Goal: Information Seeking & Learning: Compare options

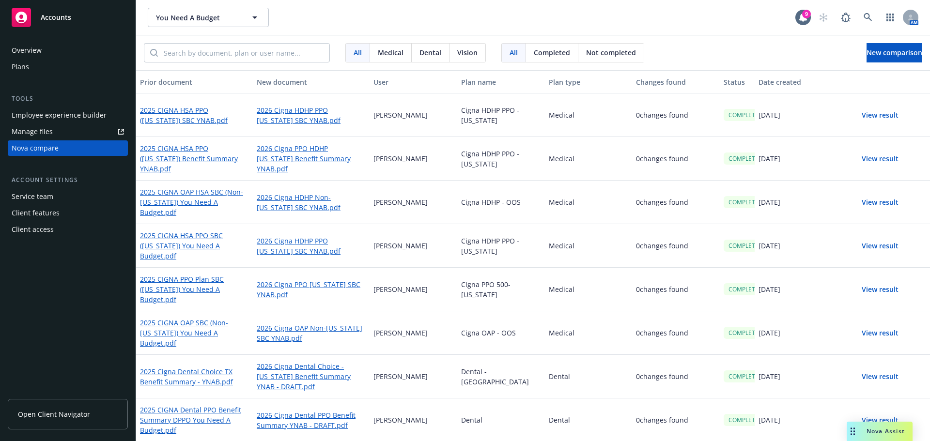
click at [869, 114] on button "View result" at bounding box center [880, 115] width 68 height 19
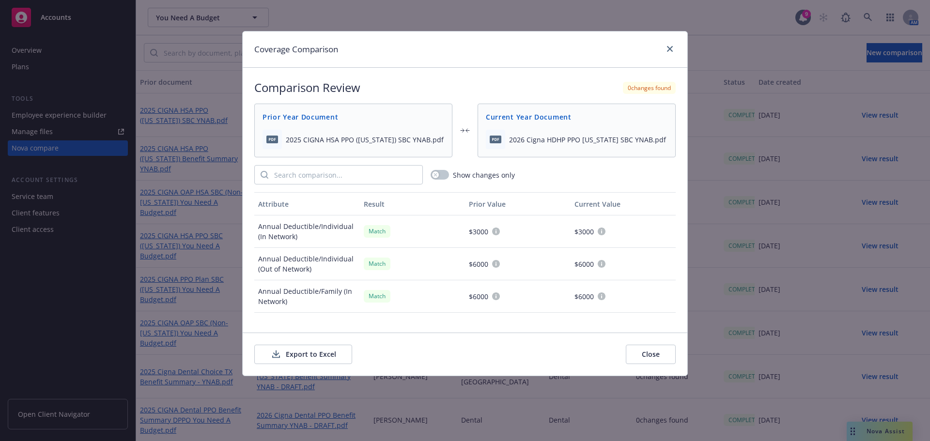
click at [298, 350] on button "Export to Excel" at bounding box center [303, 354] width 98 height 19
click at [670, 47] on icon "close" at bounding box center [670, 49] width 6 height 6
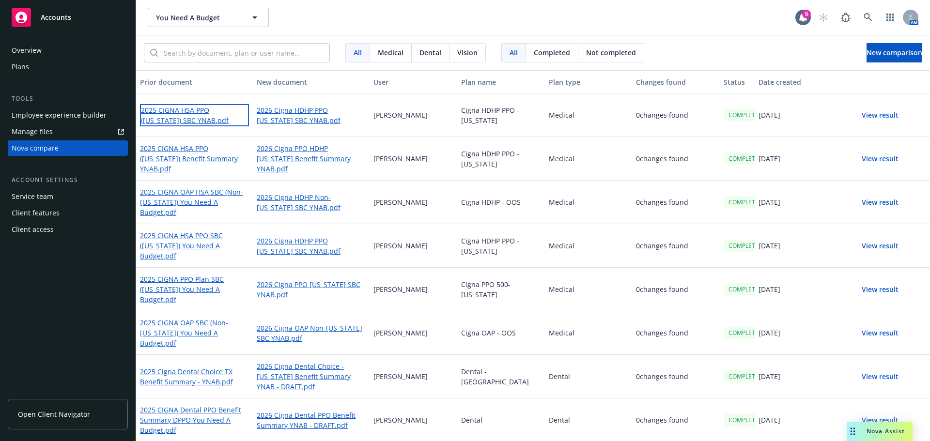
click at [205, 112] on link "2025 CIGNA HSA PPO ([US_STATE]) SBC YNAB.pdf" at bounding box center [194, 115] width 109 height 22
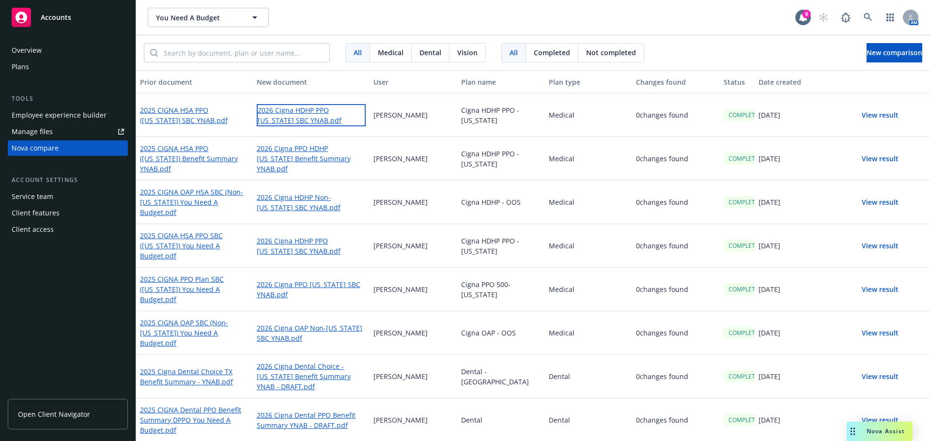
click at [284, 112] on link "2026 Cigna HDHP PPO [US_STATE] SBC YNAB.pdf" at bounding box center [311, 115] width 109 height 22
click at [888, 54] on span "New comparison" at bounding box center [895, 52] width 56 height 9
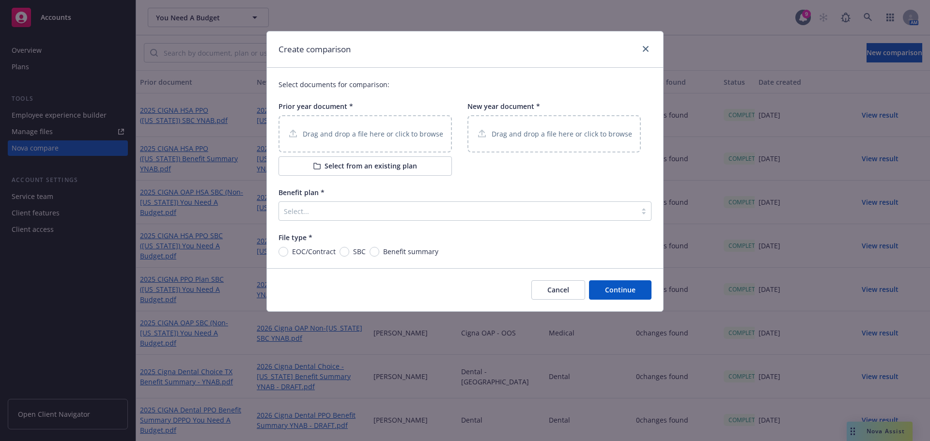
click at [380, 136] on p "Drag and drop a file here or click to browse" at bounding box center [373, 134] width 141 height 10
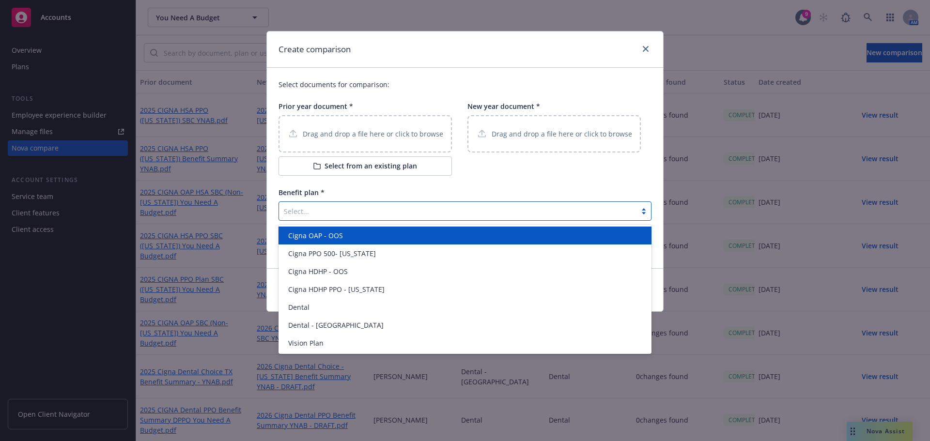
click at [421, 215] on div at bounding box center [458, 211] width 348 height 12
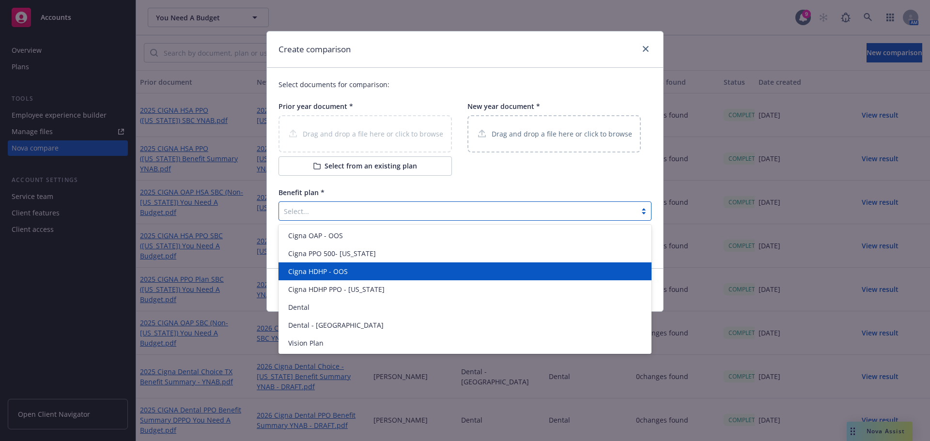
click at [361, 270] on div "Cigna HDHP - OOS" at bounding box center [464, 271] width 361 height 10
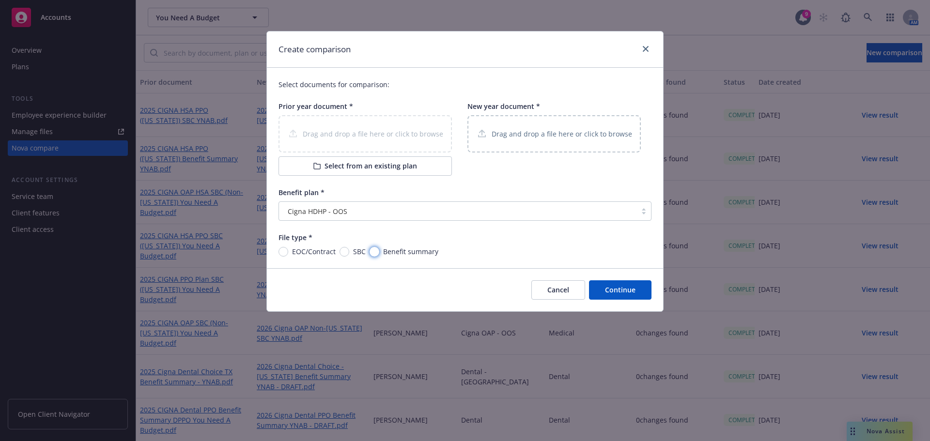
click at [371, 250] on div "Create comparison Select documents for comparison: Prior year document * Drag a…" at bounding box center [464, 171] width 397 height 281
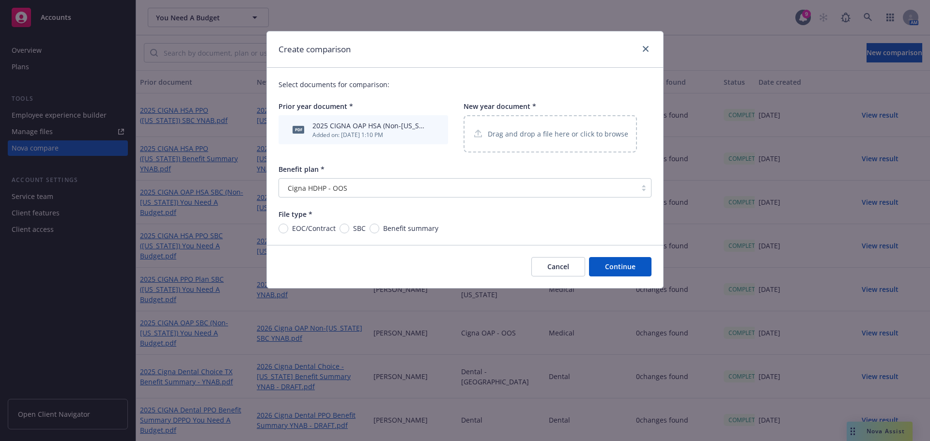
click at [375, 223] on div "File type * EOC/Contract SBC Benefit summary" at bounding box center [465, 221] width 373 height 24
click at [512, 125] on div "Drag and drop a file here or click to browse" at bounding box center [550, 133] width 173 height 37
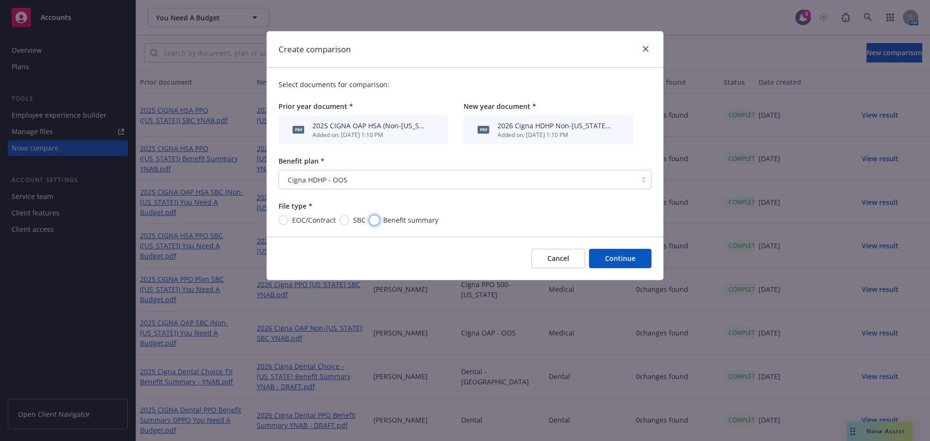
click at [373, 223] on input "Benefit summary" at bounding box center [375, 221] width 10 height 10
radio input "true"
click at [621, 264] on button "Continue" at bounding box center [620, 258] width 63 height 19
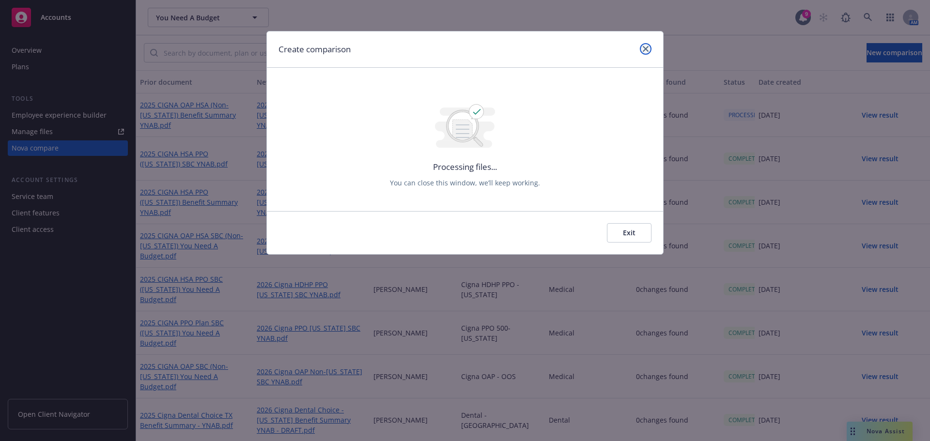
click at [646, 50] on icon "close" at bounding box center [646, 49] width 6 height 6
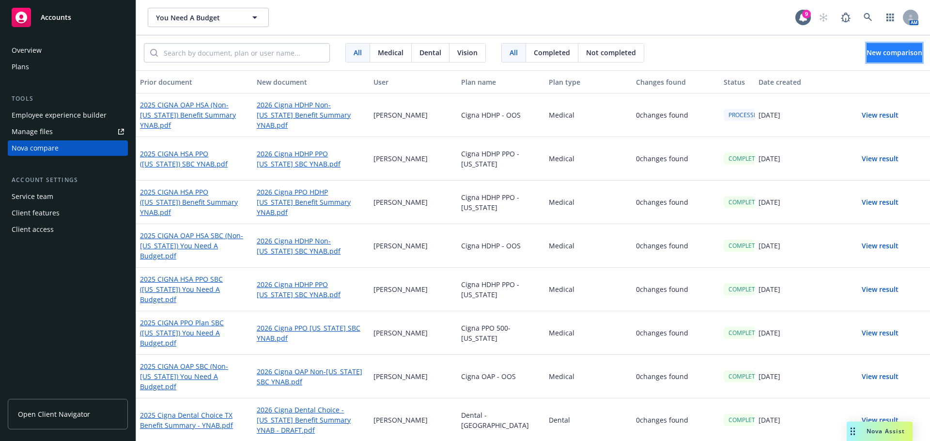
click at [867, 51] on span "New comparison" at bounding box center [895, 52] width 56 height 9
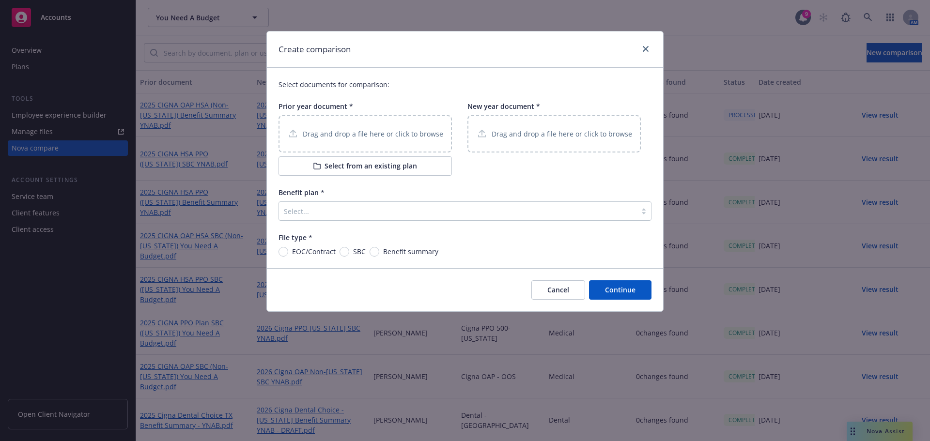
click at [380, 148] on div "Drag and drop a file here or click to browse" at bounding box center [365, 133] width 173 height 37
click at [510, 136] on p "Drag and drop a file here or click to browse" at bounding box center [562, 134] width 141 height 10
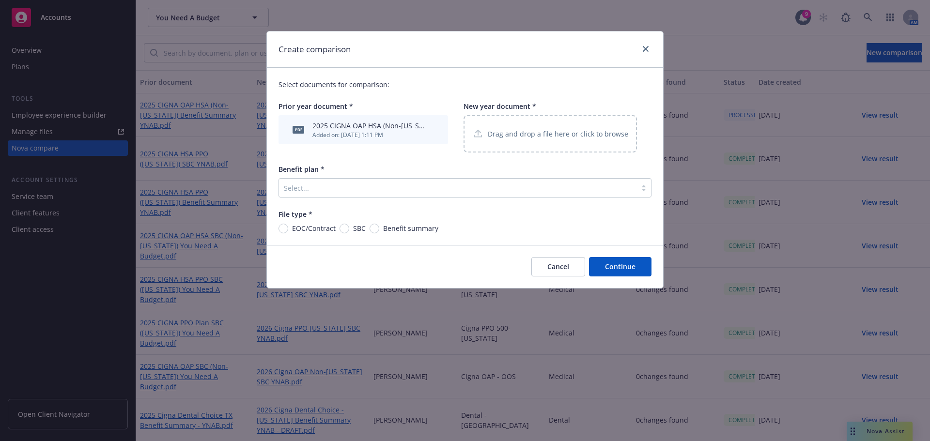
click at [339, 223] on div "File type * EOC/Contract SBC Benefit summary" at bounding box center [465, 221] width 373 height 24
click at [344, 227] on input "SBC" at bounding box center [345, 229] width 10 height 10
radio input "true"
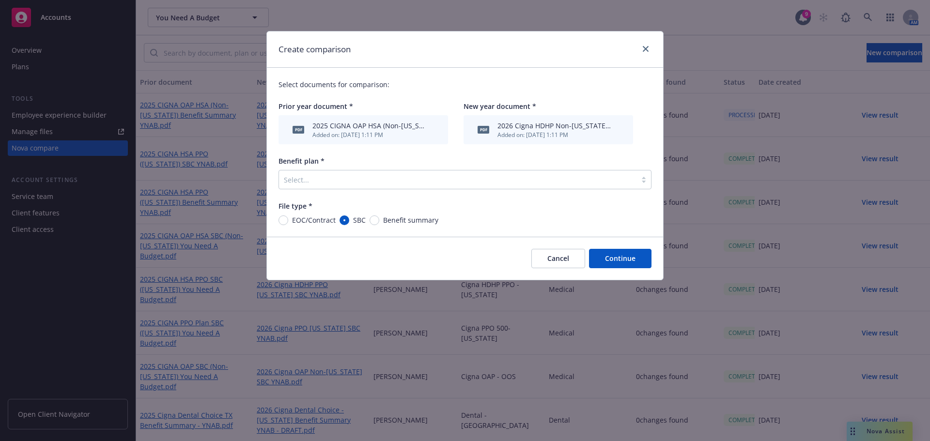
click at [461, 178] on div at bounding box center [458, 180] width 348 height 12
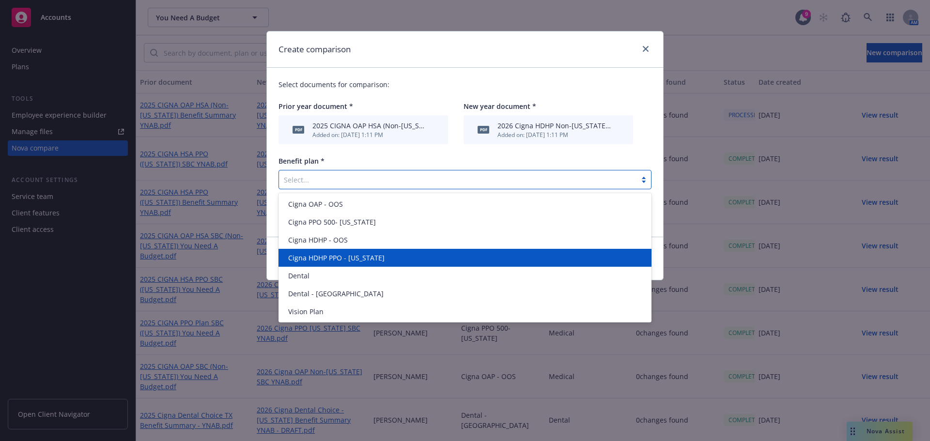
click at [409, 254] on div "Cigna HDHP PPO - [US_STATE]" at bounding box center [464, 258] width 361 height 10
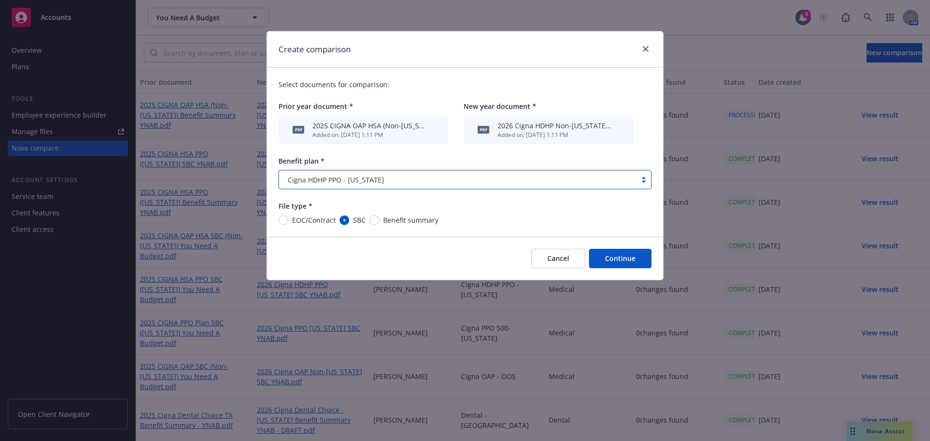
click at [633, 264] on button "Continue" at bounding box center [620, 258] width 63 height 19
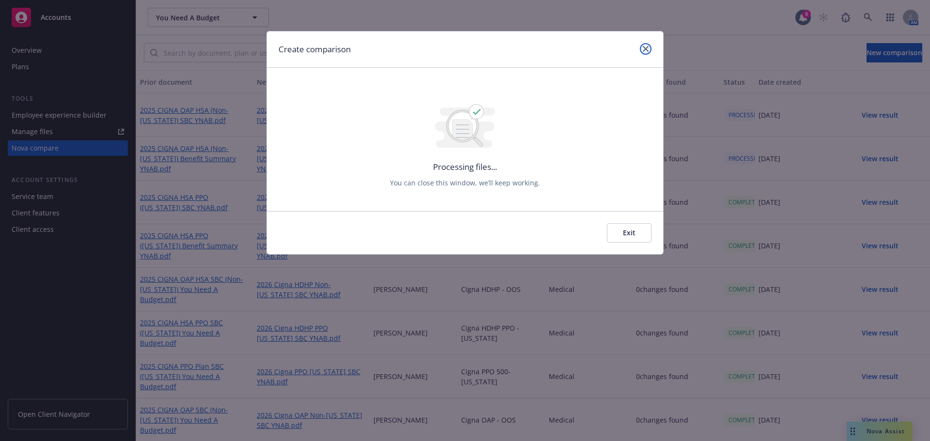
click at [643, 49] on icon "close" at bounding box center [646, 49] width 6 height 6
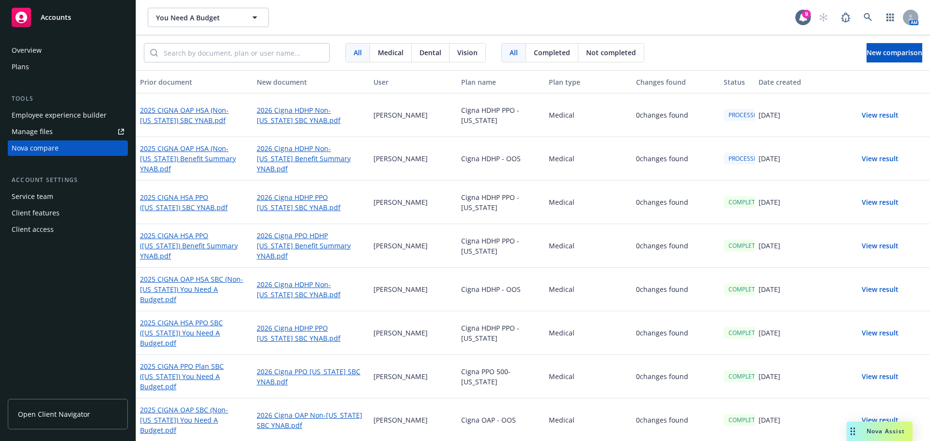
click at [521, 117] on div "Cigna HDHP PPO - [US_STATE]" at bounding box center [501, 116] width 88 height 44
drag, startPoint x: 493, startPoint y: 118, endPoint x: 562, endPoint y: 118, distance: 68.8
click at [562, 118] on div "2025 CIGNA OAP HSA (Non-Utah) SBC YNAB.pdf 2026 Cigna HDHP Non-Utah SBC YNAB.pd…" at bounding box center [533, 116] width 794 height 44
click at [522, 123] on div "Cigna HDHP PPO - [US_STATE]" at bounding box center [501, 116] width 88 height 44
click at [867, 53] on span "New comparison" at bounding box center [895, 52] width 56 height 9
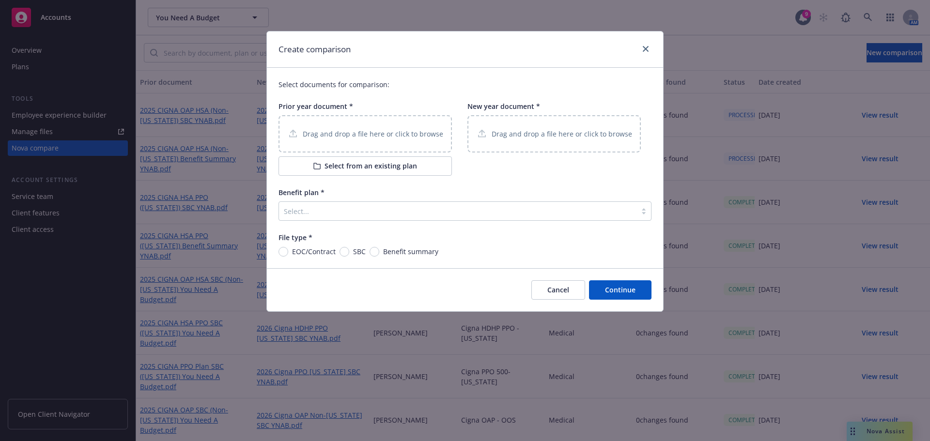
click at [398, 152] on div "Drag and drop a file here or click to browse" at bounding box center [365, 133] width 173 height 37
click at [512, 124] on div "Drag and drop a file here or click to browse" at bounding box center [554, 133] width 173 height 37
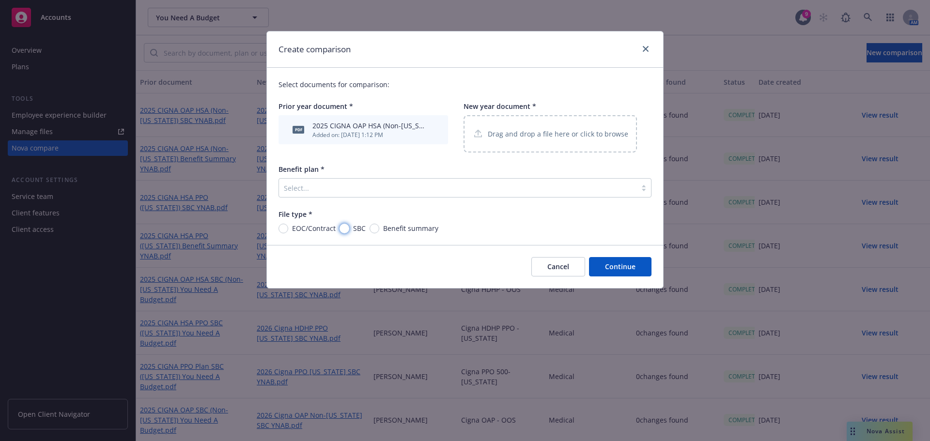
click at [344, 230] on input "SBC" at bounding box center [345, 229] width 10 height 10
radio input "true"
click at [421, 187] on div at bounding box center [458, 188] width 348 height 12
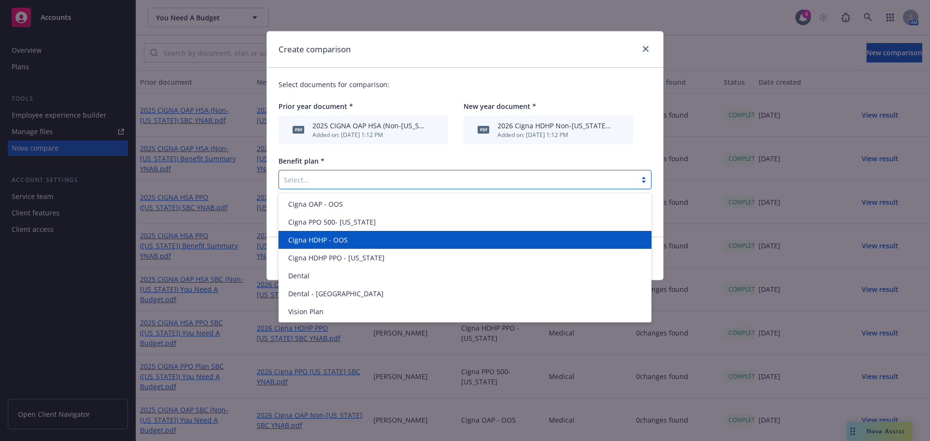
click at [404, 243] on div "Cigna HDHP - OOS" at bounding box center [464, 240] width 361 height 10
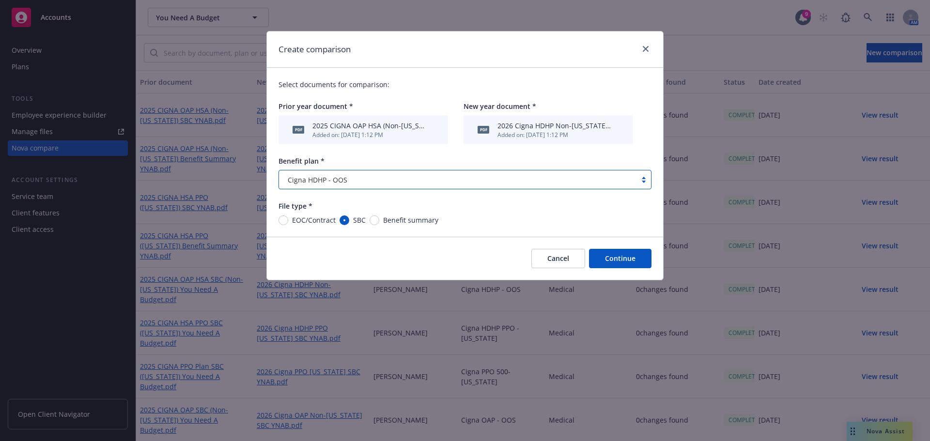
click at [618, 255] on button "Continue" at bounding box center [620, 258] width 63 height 19
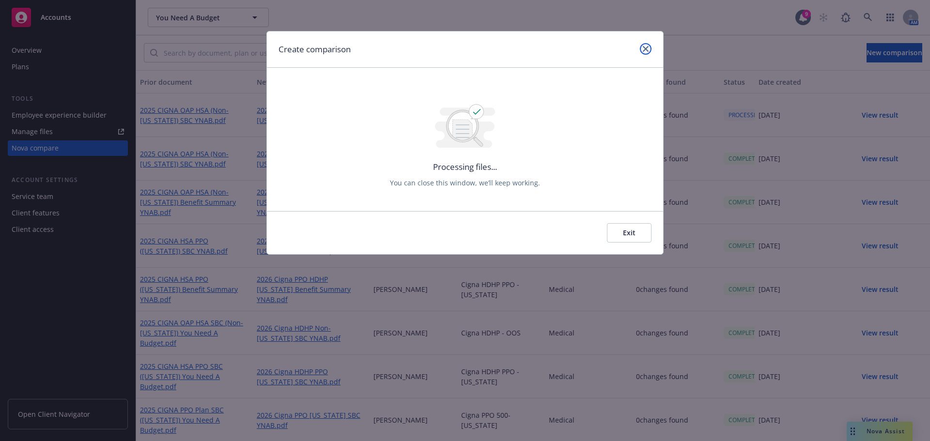
click at [644, 51] on icon "close" at bounding box center [646, 49] width 6 height 6
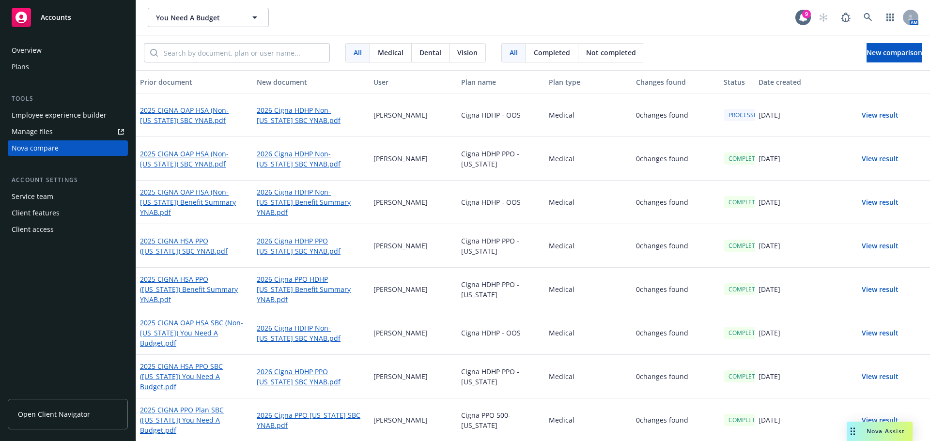
click at [868, 205] on button "View result" at bounding box center [880, 202] width 68 height 19
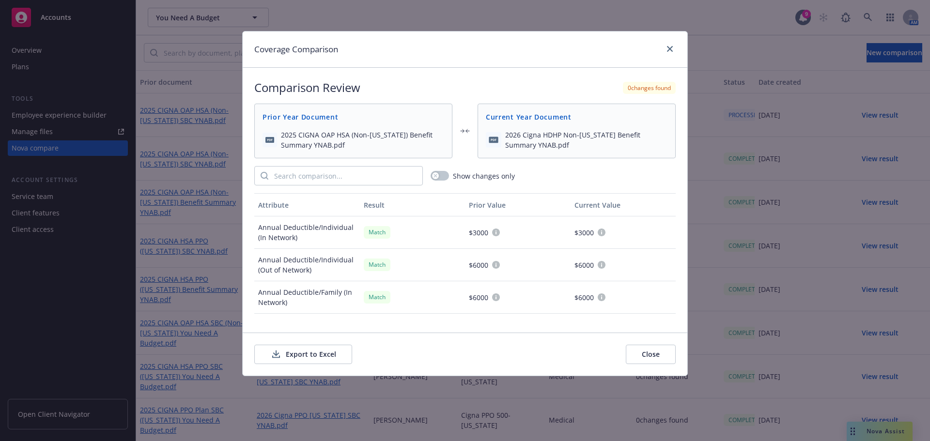
click at [307, 354] on button "Export to Excel" at bounding box center [303, 354] width 98 height 19
click at [669, 47] on icon "close" at bounding box center [670, 49] width 6 height 6
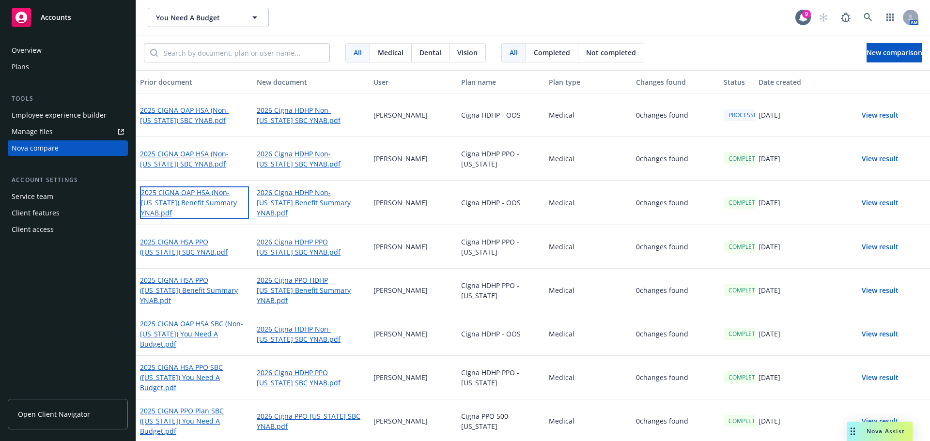
click at [209, 198] on link "2025 CIGNA OAP HSA (Non-[US_STATE]) Benefit Summary YNAB.pdf" at bounding box center [194, 203] width 109 height 32
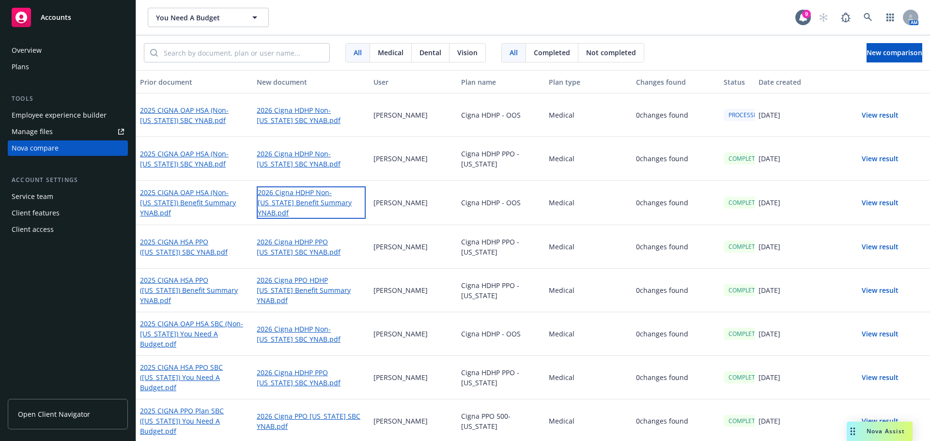
click at [292, 201] on link "2026 Cigna HDHP Non-[US_STATE] Benefit Summary YNAB.pdf" at bounding box center [311, 203] width 109 height 32
click at [872, 120] on button "View result" at bounding box center [880, 115] width 68 height 19
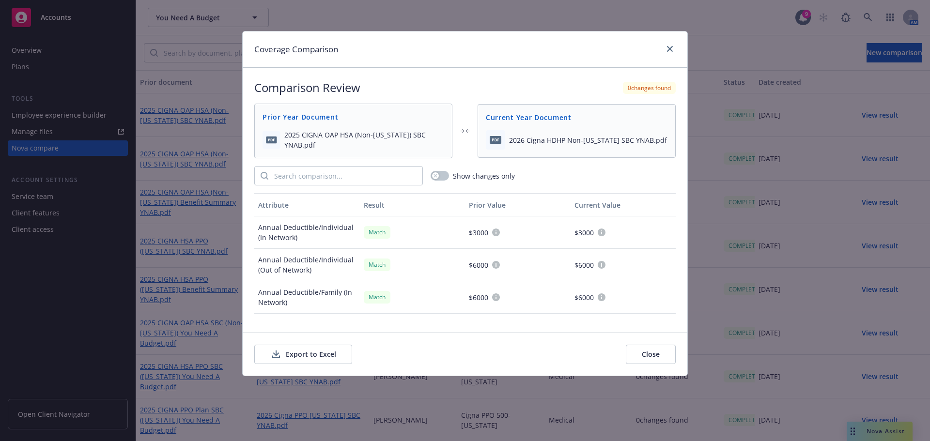
click at [327, 353] on button "Export to Excel" at bounding box center [303, 354] width 98 height 19
click at [671, 47] on icon "close" at bounding box center [670, 49] width 6 height 6
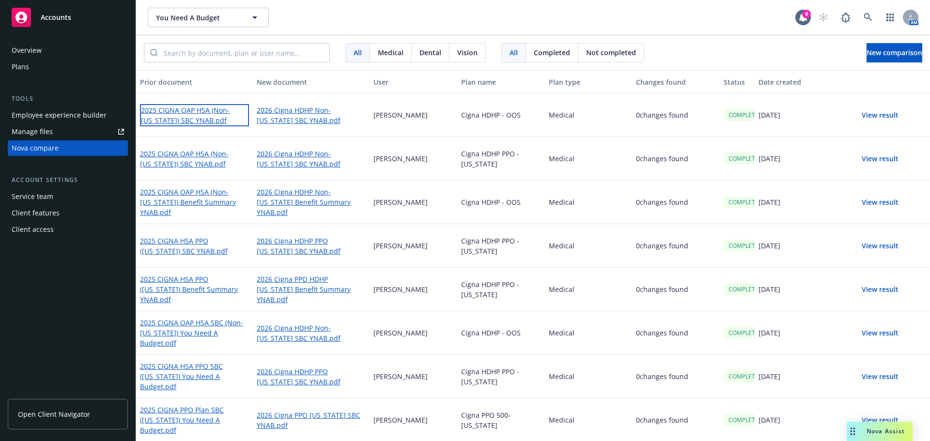
click at [201, 109] on link "2025 CIGNA OAP HSA (Non-[US_STATE]) SBC YNAB.pdf" at bounding box center [194, 115] width 109 height 22
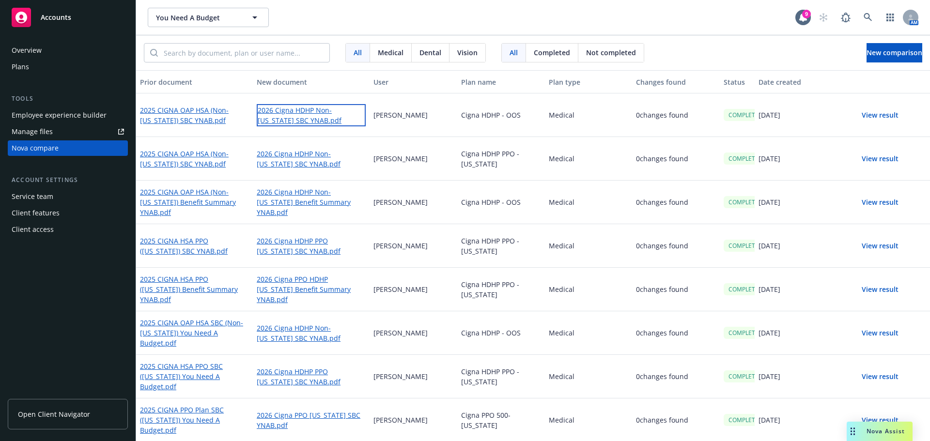
click at [290, 110] on link "2026 Cigna HDHP Non-[US_STATE] SBC YNAB.pdf" at bounding box center [311, 115] width 109 height 22
click at [871, 56] on span "New comparison" at bounding box center [895, 52] width 56 height 9
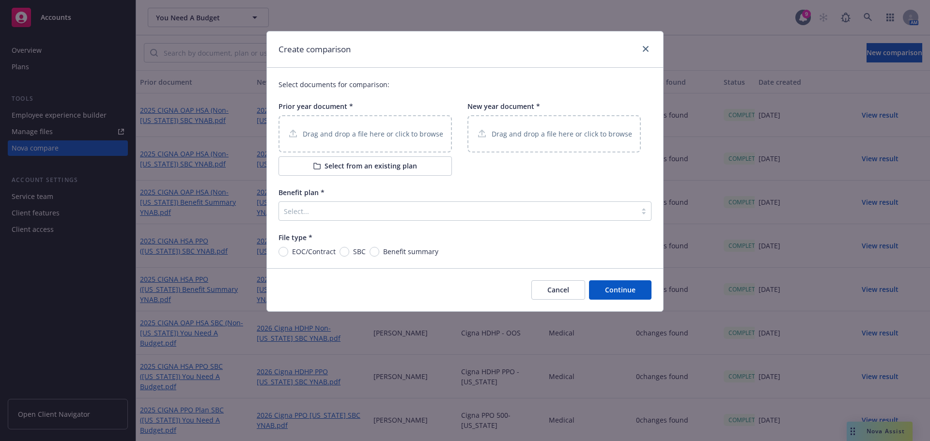
click at [393, 122] on div "Drag and drop a file here or click to browse" at bounding box center [365, 133] width 173 height 37
click at [506, 138] on p "Drag and drop a file here or click to browse" at bounding box center [562, 134] width 141 height 10
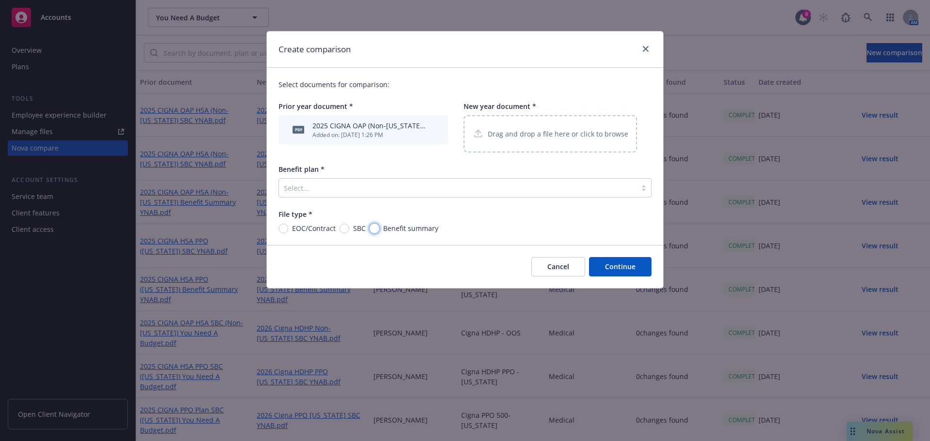
click at [373, 232] on input "Benefit summary" at bounding box center [375, 229] width 10 height 10
radio input "true"
click at [402, 192] on div at bounding box center [458, 188] width 348 height 12
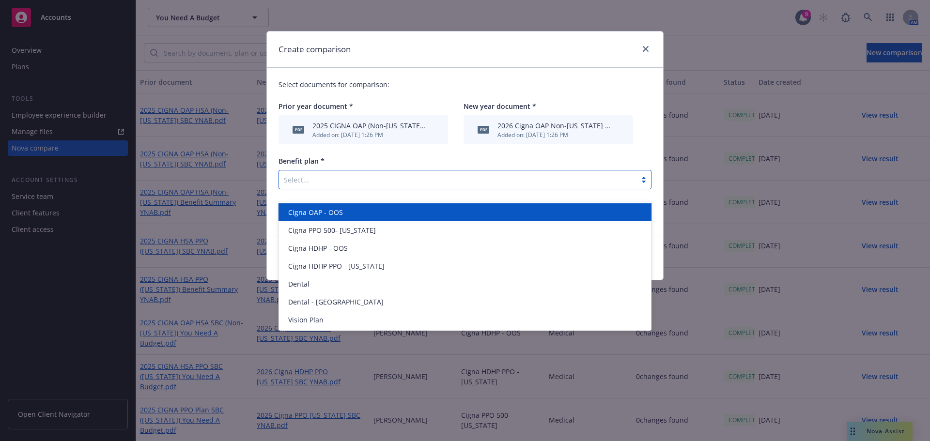
click at [380, 221] on div "Cigna PPO 500- [US_STATE]" at bounding box center [465, 230] width 373 height 18
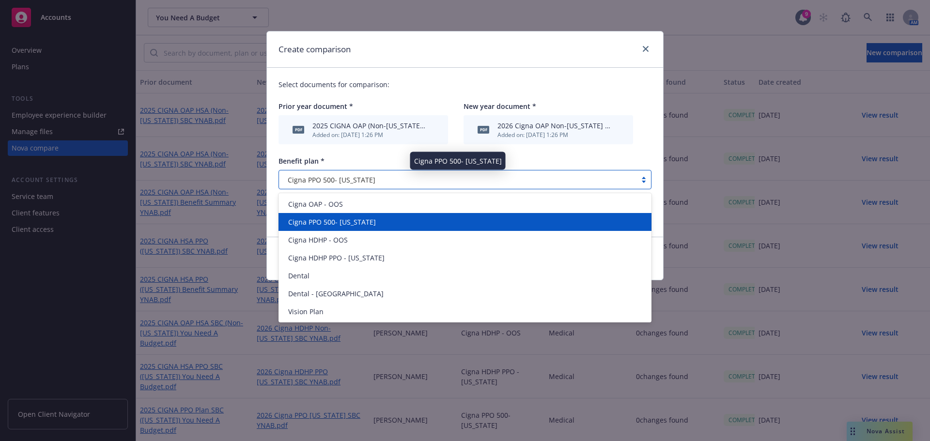
click at [390, 183] on div "Cigna PPO 500- [US_STATE]" at bounding box center [458, 180] width 348 height 10
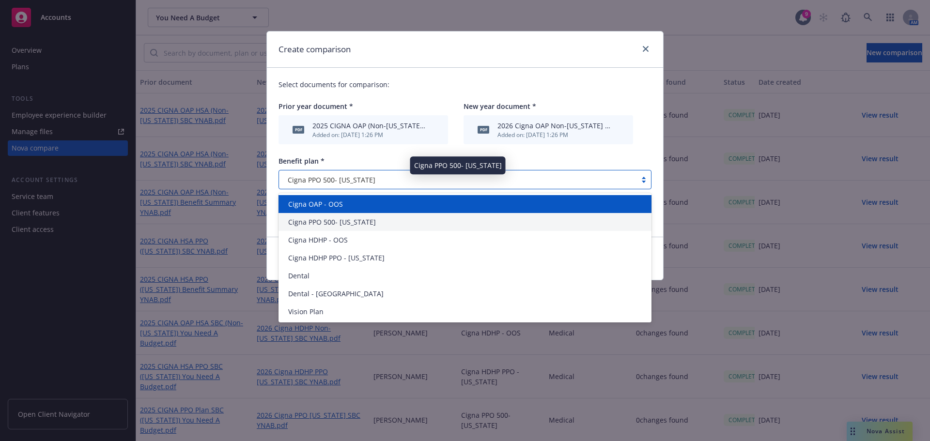
click at [384, 201] on div "Cigna OAP - OOS" at bounding box center [464, 204] width 361 height 10
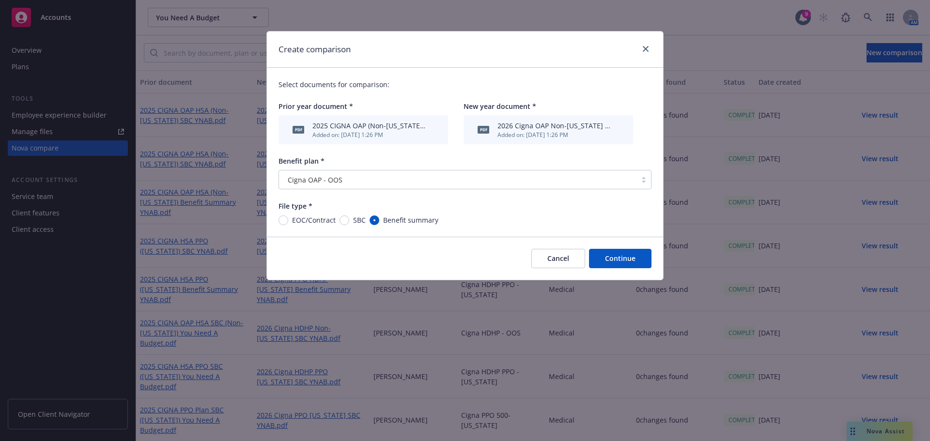
click at [611, 262] on button "Continue" at bounding box center [620, 258] width 63 height 19
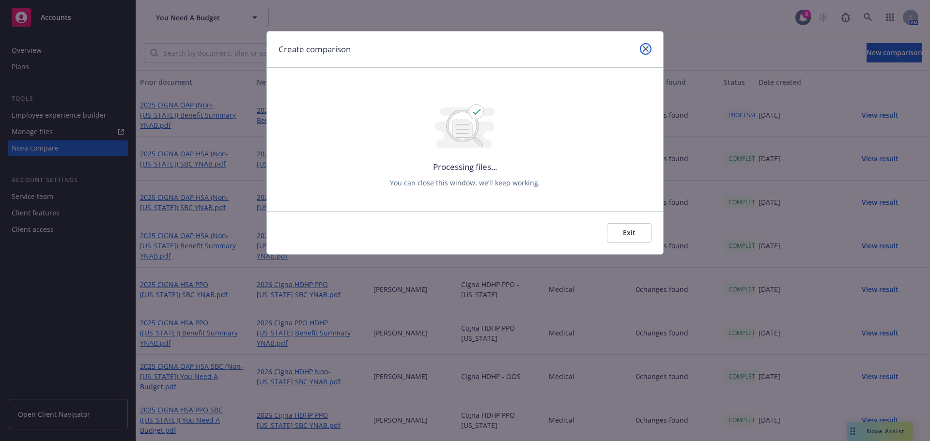
click at [648, 49] on icon "close" at bounding box center [646, 49] width 6 height 6
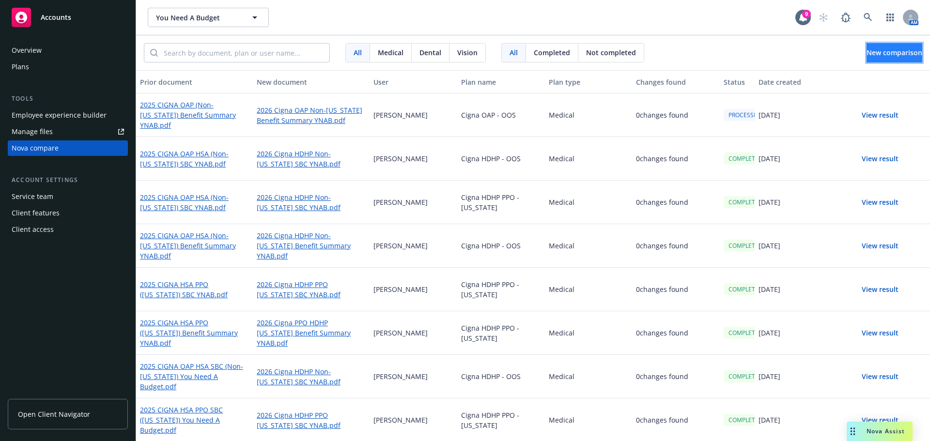
click at [890, 56] on span "New comparison" at bounding box center [895, 52] width 56 height 9
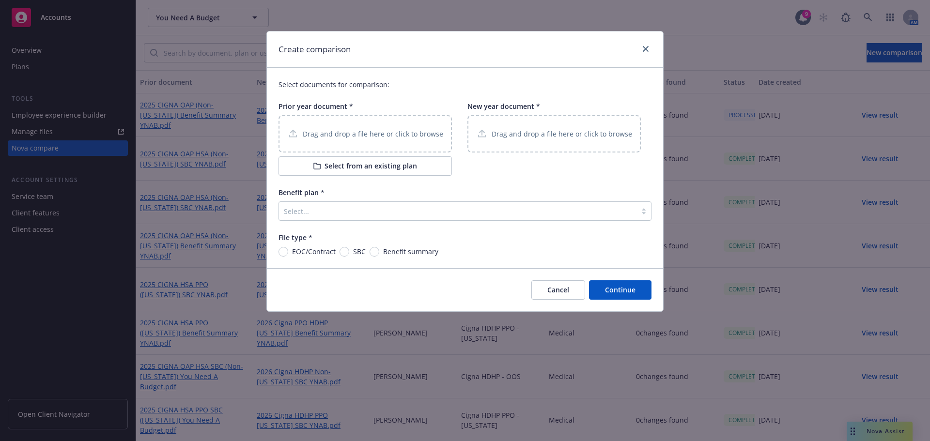
click at [387, 140] on div "Drag and drop a file here or click to browse" at bounding box center [365, 134] width 156 height 12
click at [529, 135] on p "Drag and drop a file here or click to browse" at bounding box center [562, 134] width 141 height 10
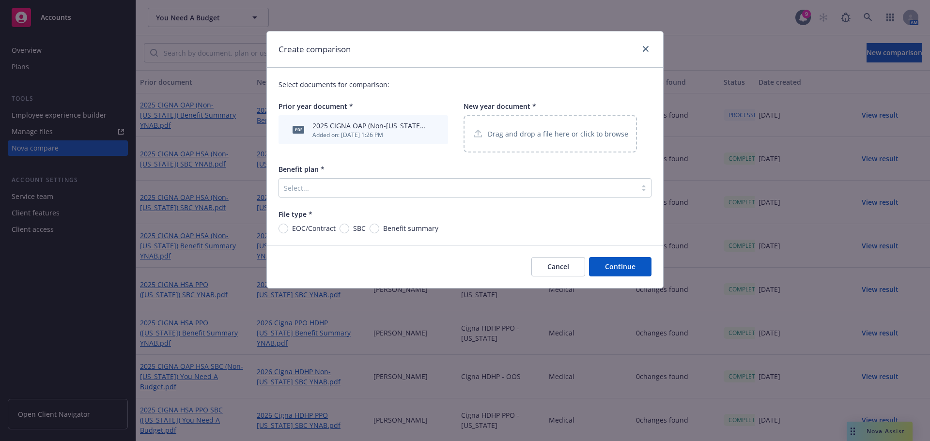
click at [338, 227] on div "EOC/Contract SBC Benefit summary" at bounding box center [359, 228] width 160 height 10
click at [343, 228] on input "SBC" at bounding box center [345, 229] width 10 height 10
radio input "true"
click at [414, 193] on div at bounding box center [458, 188] width 348 height 12
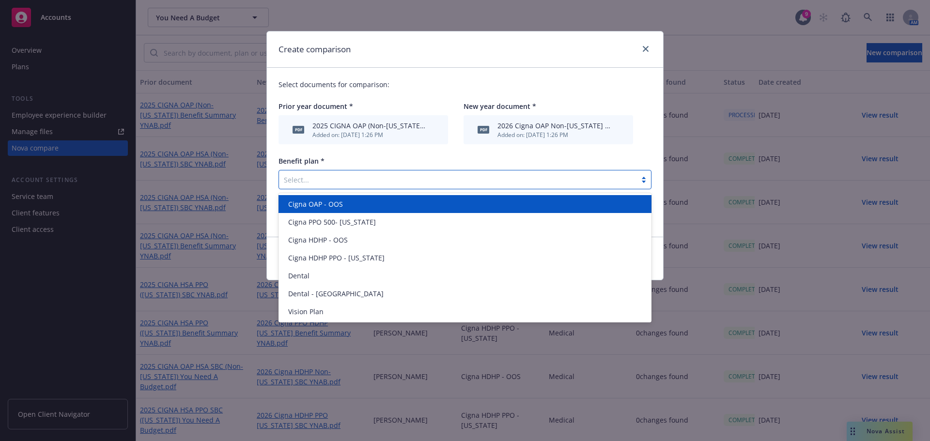
click at [377, 203] on div "Cigna OAP - OOS" at bounding box center [464, 204] width 361 height 10
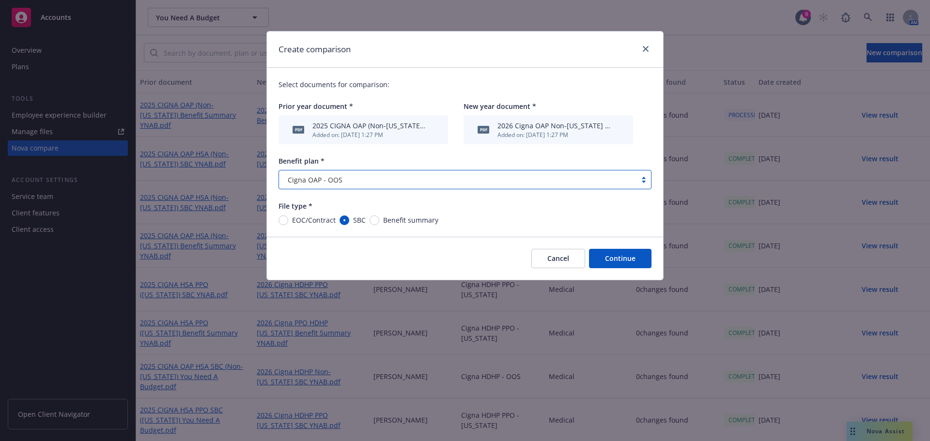
click at [600, 257] on button "Continue" at bounding box center [620, 258] width 63 height 19
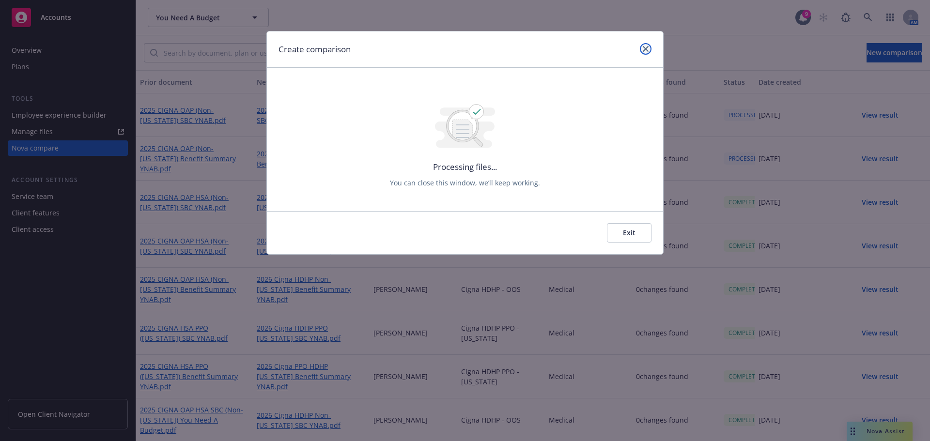
click at [646, 48] on icon "close" at bounding box center [646, 49] width 6 height 6
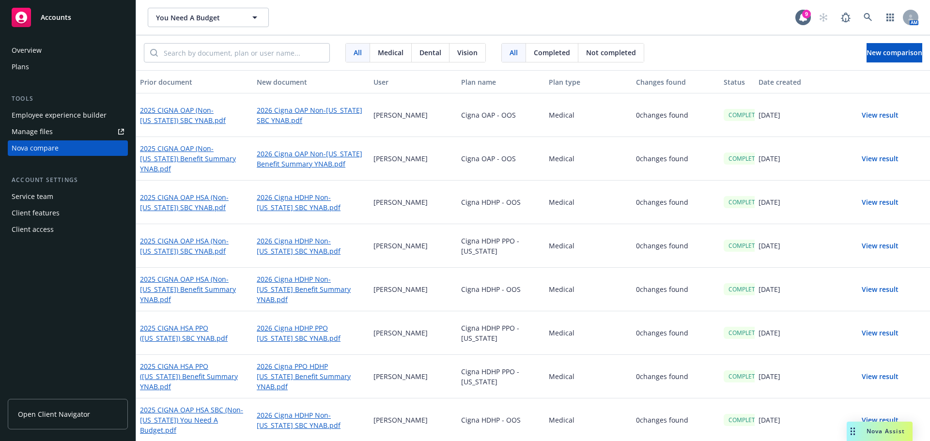
click at [875, 153] on button "View result" at bounding box center [880, 158] width 68 height 19
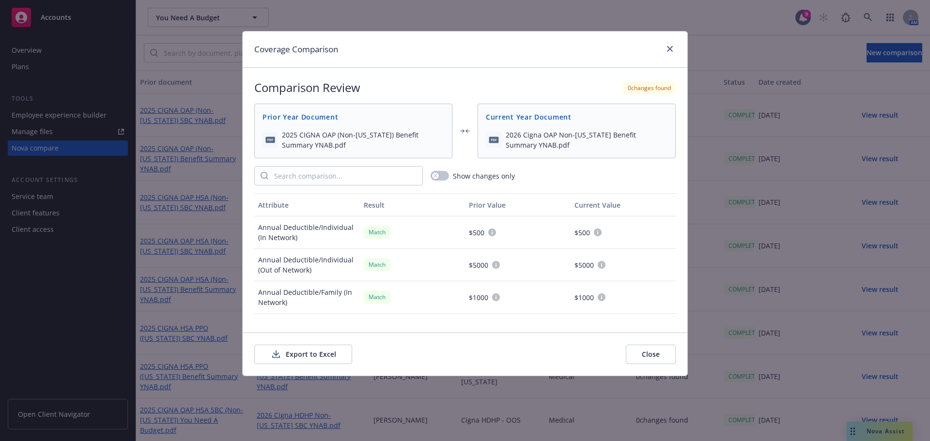
click at [324, 353] on button "Export to Excel" at bounding box center [303, 354] width 98 height 19
click at [672, 49] on icon "close" at bounding box center [670, 49] width 6 height 6
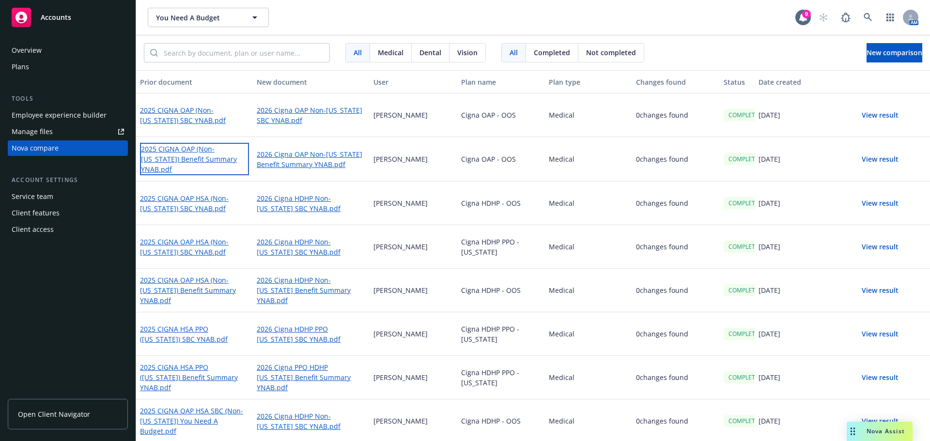
click at [213, 160] on link "2025 CIGNA OAP (Non-[US_STATE]) Benefit Summary YNAB.pdf" at bounding box center [194, 159] width 109 height 32
click at [286, 167] on link "2026 Cigna OAP Non-[US_STATE] Benefit Summary YNAB.pdf" at bounding box center [311, 159] width 109 height 22
click at [462, 297] on div "Cigna HDHP - OOS" at bounding box center [501, 290] width 88 height 44
click at [874, 114] on button "View result" at bounding box center [880, 115] width 68 height 19
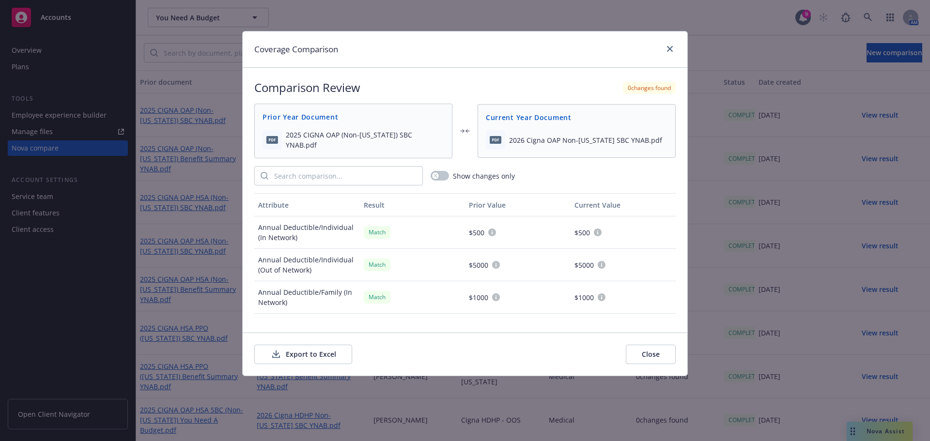
click at [319, 355] on button "Export to Excel" at bounding box center [303, 354] width 98 height 19
click at [671, 50] on icon "close" at bounding box center [670, 49] width 6 height 6
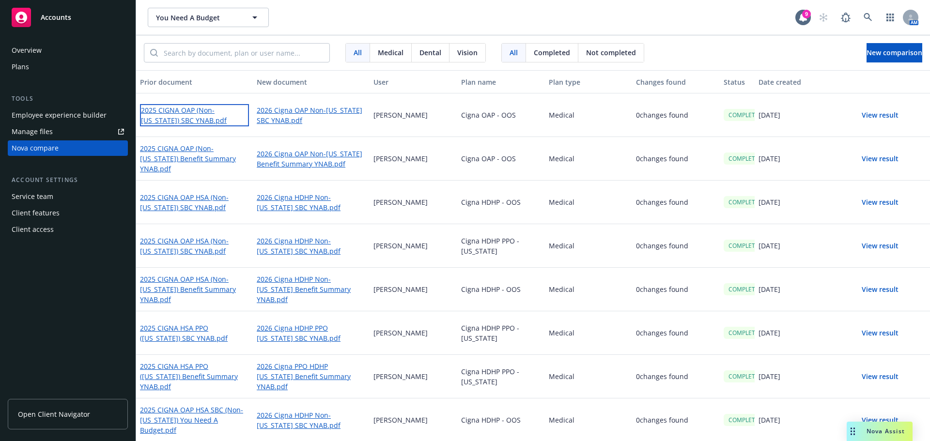
click at [194, 111] on link "2025 CIGNA OAP (Non-[US_STATE]) SBC YNAB.pdf" at bounding box center [194, 115] width 109 height 22
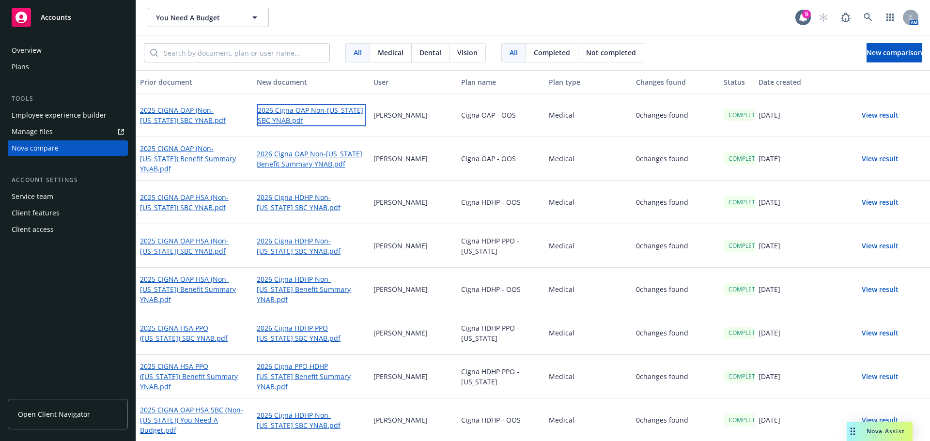
click at [297, 109] on link "2026 Cigna OAP Non-[US_STATE] SBC YNAB.pdf" at bounding box center [311, 115] width 109 height 22
click at [547, 207] on div "Medical" at bounding box center [589, 203] width 88 height 44
click at [872, 50] on span "New comparison" at bounding box center [895, 52] width 56 height 9
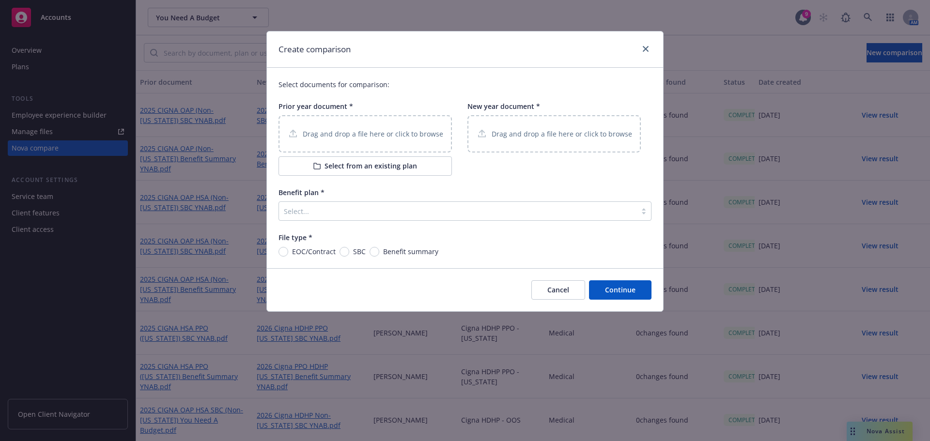
click at [371, 155] on div "Drag and drop a file here or click to browse Select from an existing plan" at bounding box center [365, 145] width 173 height 61
click at [372, 145] on div "Drag and drop a file here or click to browse" at bounding box center [365, 133] width 173 height 37
click at [531, 139] on p "Drag and drop a file here or click to browse" at bounding box center [562, 134] width 141 height 10
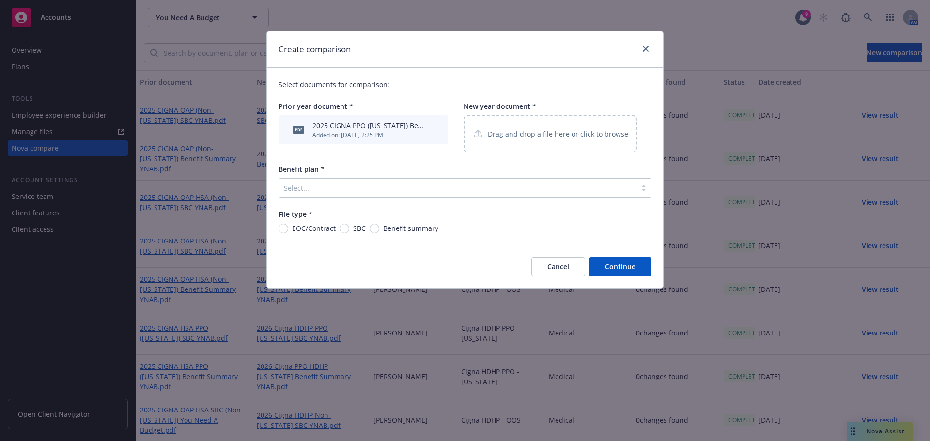
click at [397, 233] on span "Benefit summary" at bounding box center [410, 228] width 55 height 10
click at [379, 233] on input "Benefit summary" at bounding box center [375, 229] width 10 height 10
radio input "true"
click at [418, 193] on div at bounding box center [458, 188] width 348 height 12
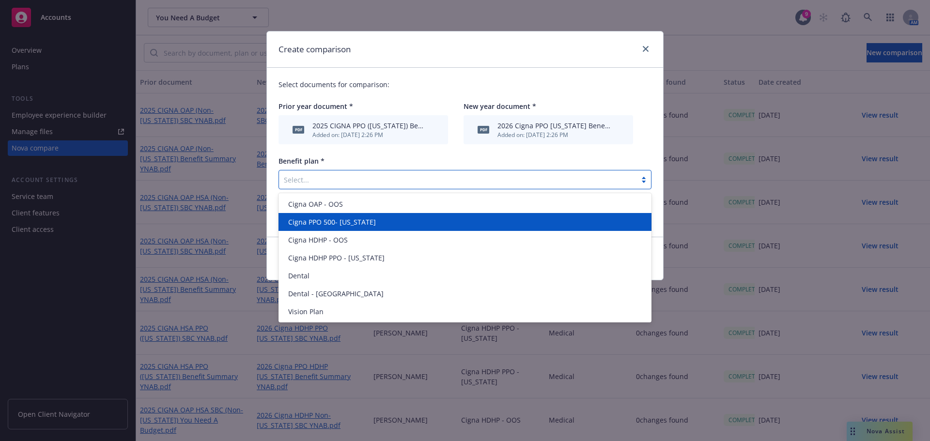
click at [411, 231] on div "Cigna PPO 500- [US_STATE]" at bounding box center [465, 222] width 373 height 18
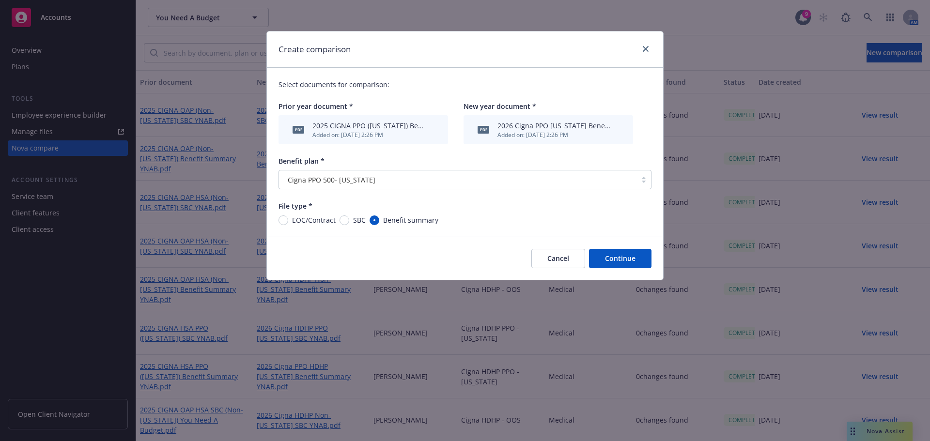
click at [631, 264] on button "Continue" at bounding box center [620, 258] width 63 height 19
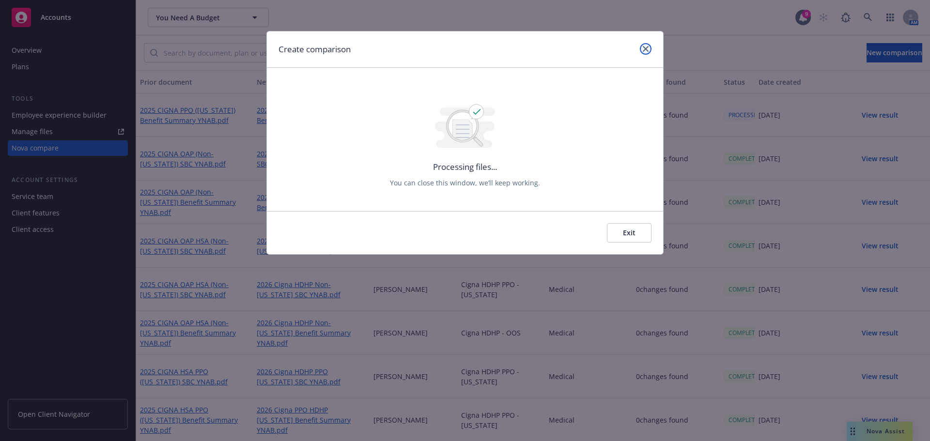
click at [647, 49] on icon "close" at bounding box center [646, 49] width 6 height 6
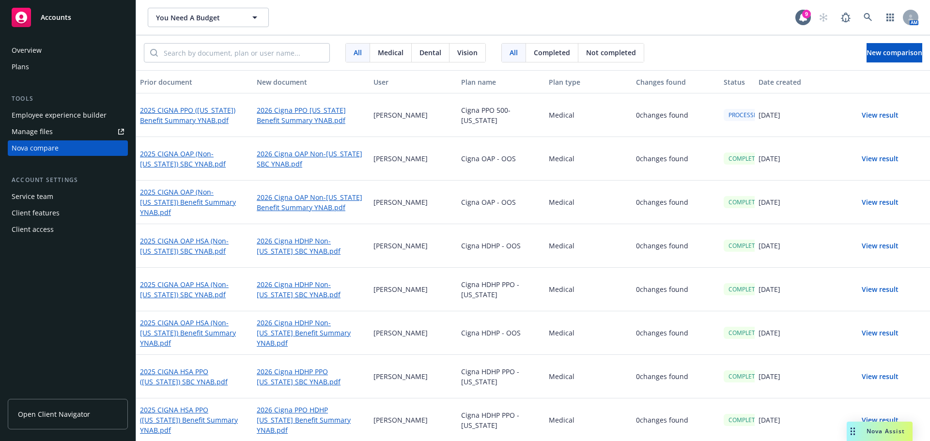
click at [859, 41] on div "All Medical Dental Vision All Completed Not completed New comparison" at bounding box center [533, 52] width 794 height 35
click at [867, 47] on button "New comparison" at bounding box center [895, 52] width 56 height 19
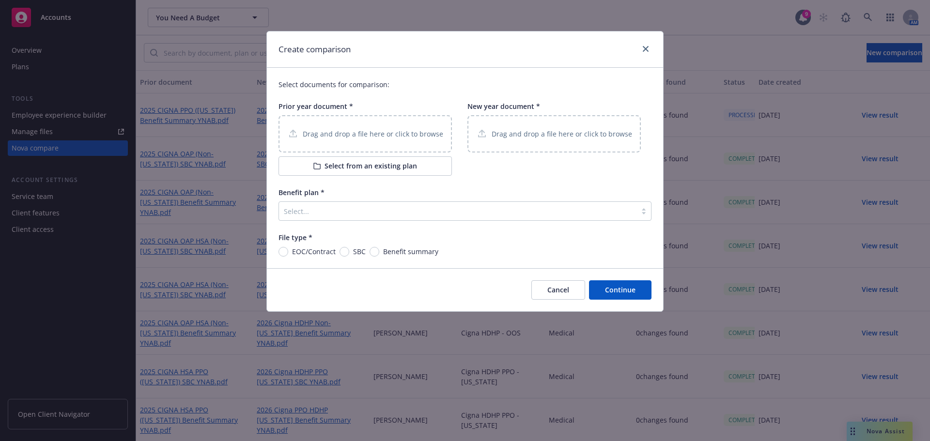
click at [358, 125] on div "Drag and drop a file here or click to browse" at bounding box center [365, 133] width 173 height 37
click at [555, 137] on p "Drag and drop a file here or click to browse" at bounding box center [562, 134] width 141 height 10
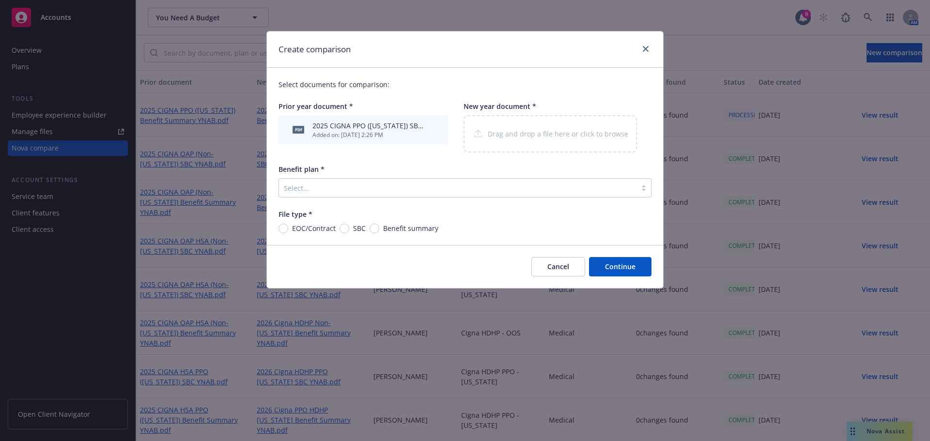
click at [349, 229] on span "SBC" at bounding box center [357, 228] width 16 height 10
click at [348, 229] on input "SBC" at bounding box center [345, 229] width 10 height 10
radio input "true"
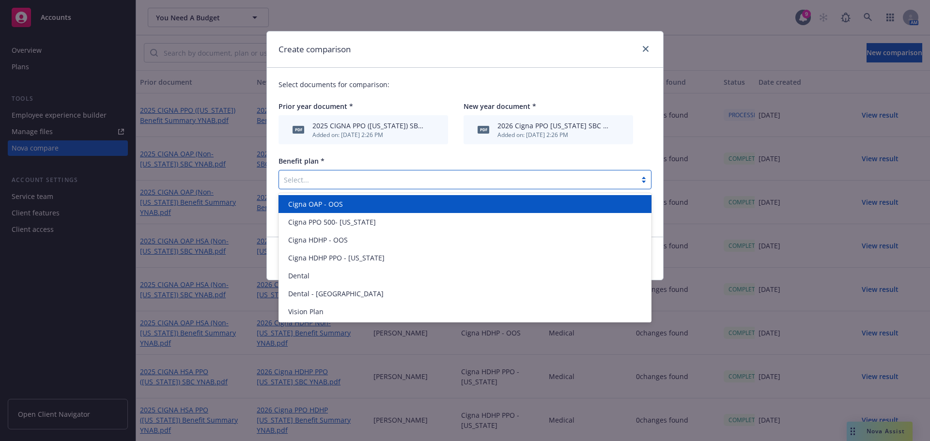
click at [396, 186] on div "Select..." at bounding box center [458, 180] width 358 height 16
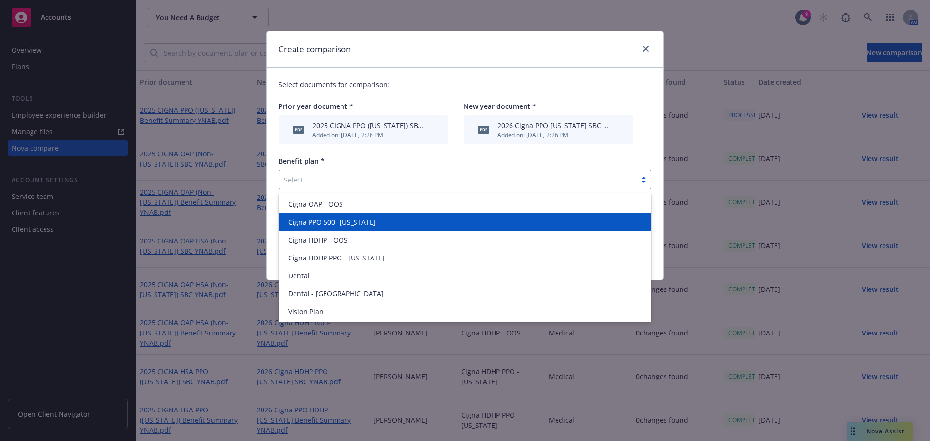
click at [382, 224] on div "Cigna PPO 500- [US_STATE]" at bounding box center [464, 222] width 361 height 10
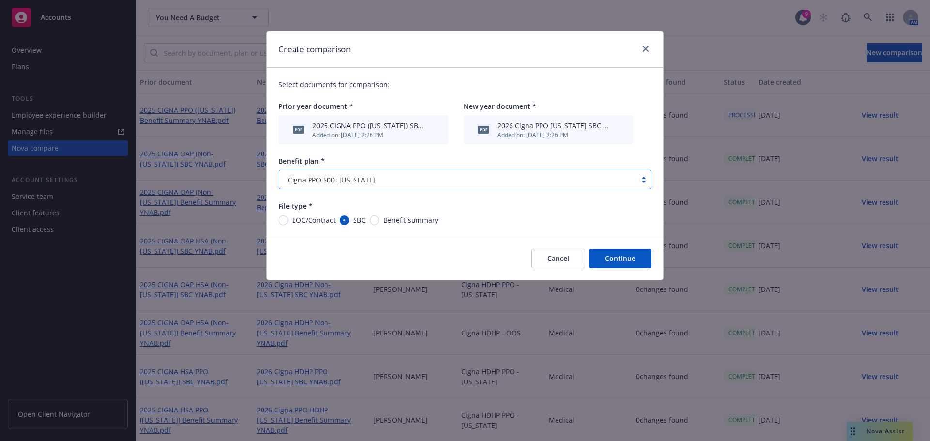
click at [620, 261] on button "Continue" at bounding box center [620, 258] width 63 height 19
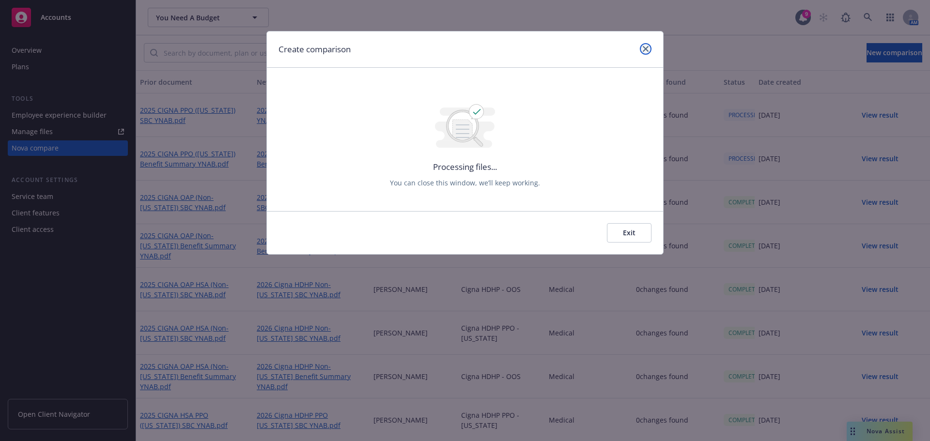
click at [645, 45] on link "close" at bounding box center [646, 49] width 12 height 12
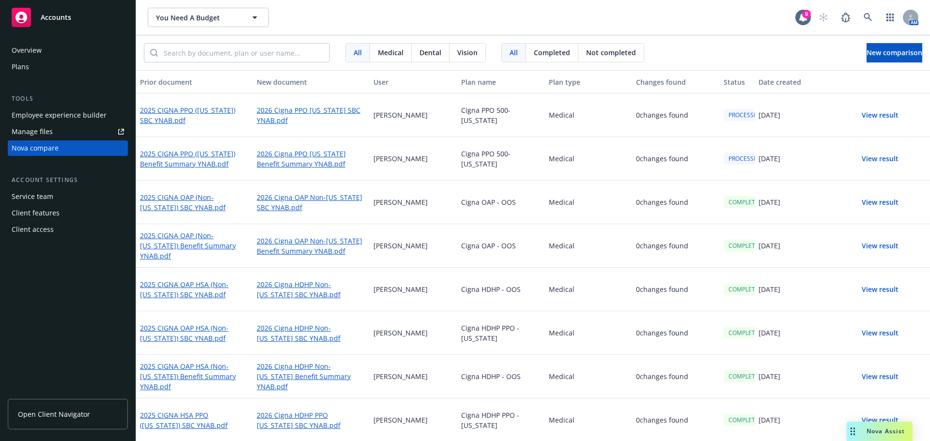
click at [496, 183] on div "Cigna OAP - OOS" at bounding box center [501, 203] width 88 height 44
click at [872, 160] on button "View result" at bounding box center [880, 158] width 68 height 19
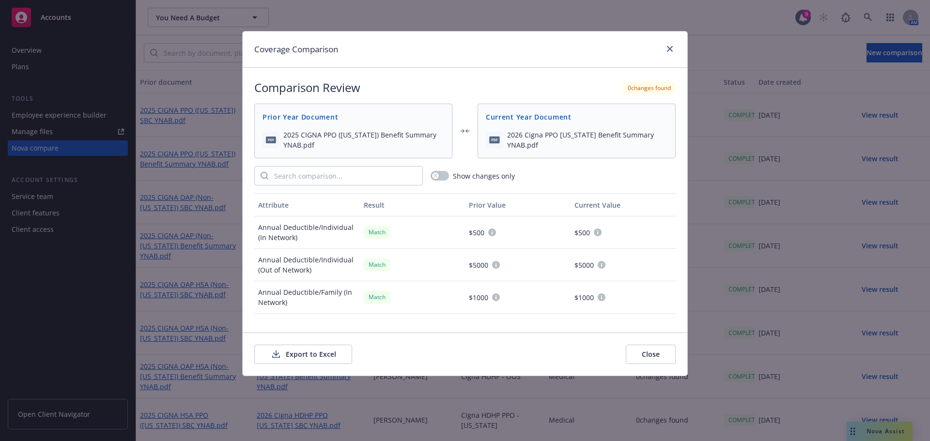
click at [318, 352] on button "Export to Excel" at bounding box center [303, 354] width 98 height 19
click at [672, 50] on icon "close" at bounding box center [670, 49] width 6 height 6
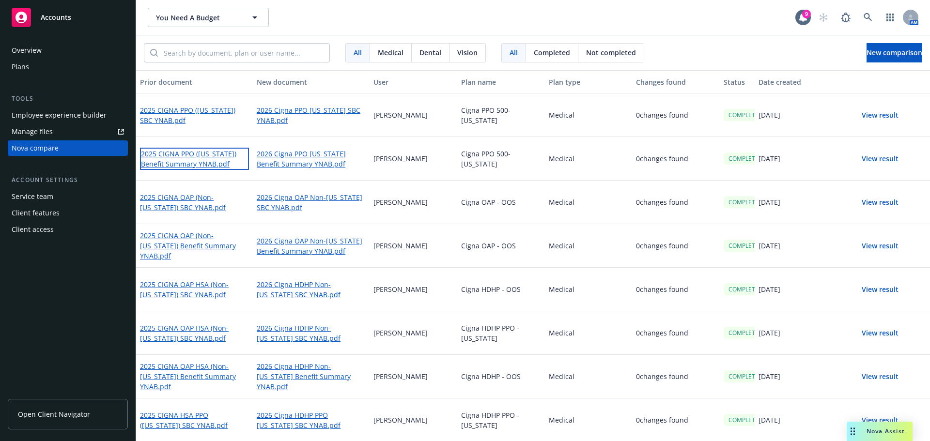
click at [201, 158] on link "2025 CIGNA PPO ([US_STATE]) Benefit Summary YNAB.pdf" at bounding box center [194, 159] width 109 height 22
click at [289, 161] on link "2026 Cigna PPO [US_STATE] Benefit Summary YNAB.pdf" at bounding box center [311, 159] width 109 height 22
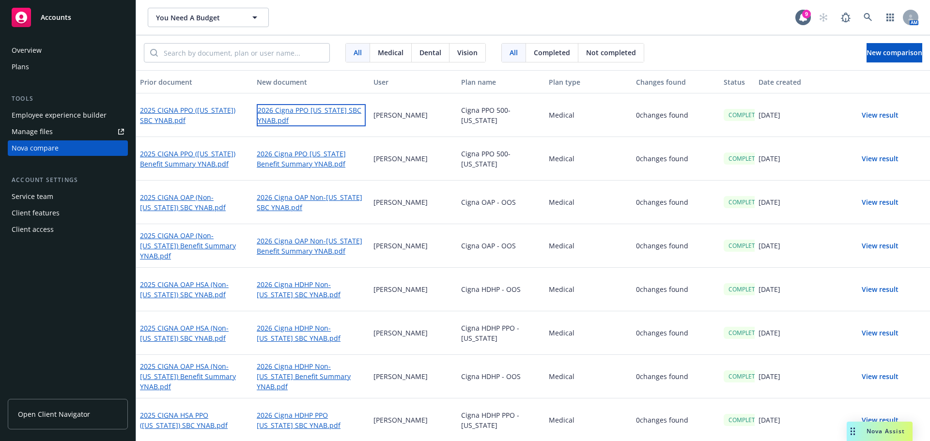
click at [312, 116] on link "2026 Cigna PPO [US_STATE] SBC YNAB.pdf" at bounding box center [311, 115] width 109 height 22
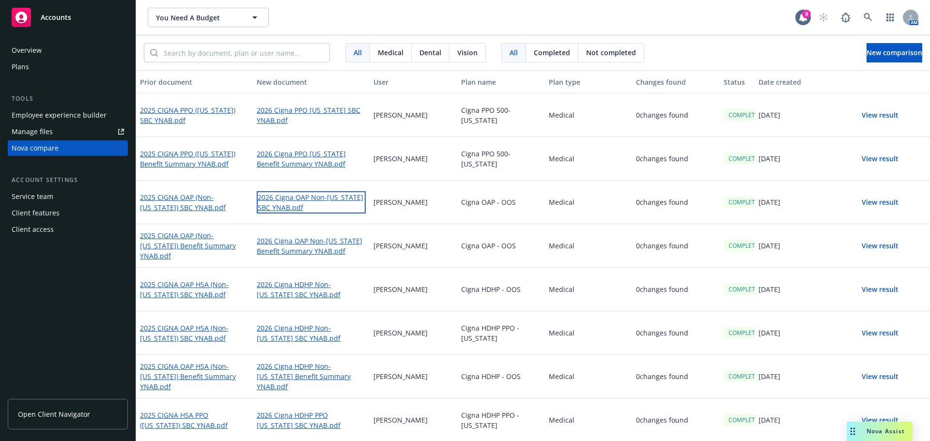
click at [324, 200] on link "2026 Cigna OAP Non-[US_STATE] SBC YNAB.pdf" at bounding box center [311, 202] width 109 height 22
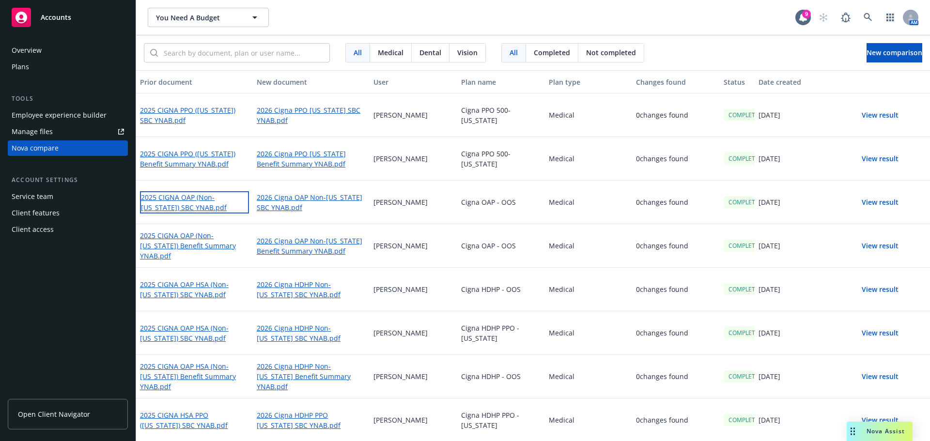
click at [217, 202] on link "2025 CIGNA OAP (Non-[US_STATE]) SBC YNAB.pdf" at bounding box center [194, 202] width 109 height 22
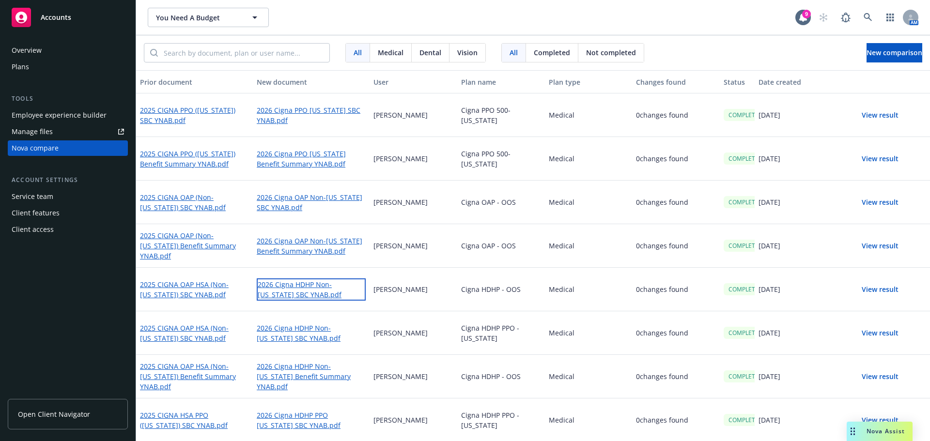
click at [332, 288] on link "2026 Cigna HDHP Non-[US_STATE] SBC YNAB.pdf" at bounding box center [311, 290] width 109 height 22
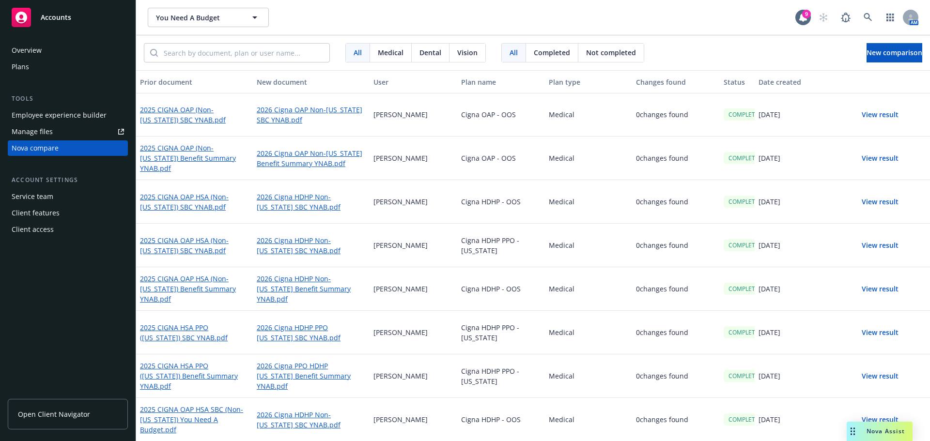
scroll to position [97, 0]
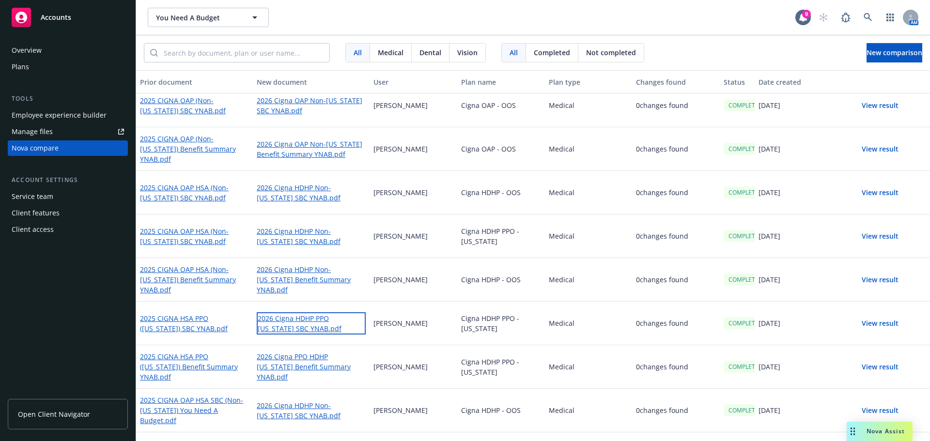
drag, startPoint x: 316, startPoint y: 320, endPoint x: 30, endPoint y: 312, distance: 286.5
click at [316, 320] on link "2026 Cigna HDHP PPO [US_STATE] SBC YNAB.pdf" at bounding box center [311, 324] width 109 height 22
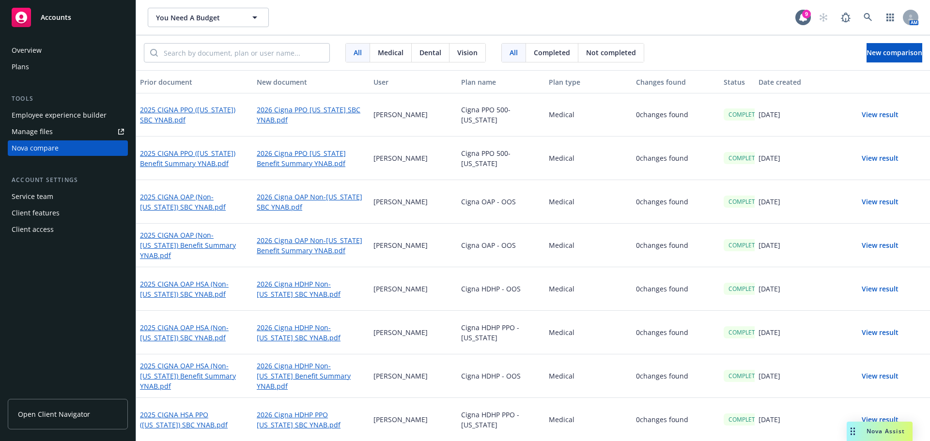
scroll to position [0, 0]
click at [868, 115] on button "View result" at bounding box center [880, 115] width 68 height 19
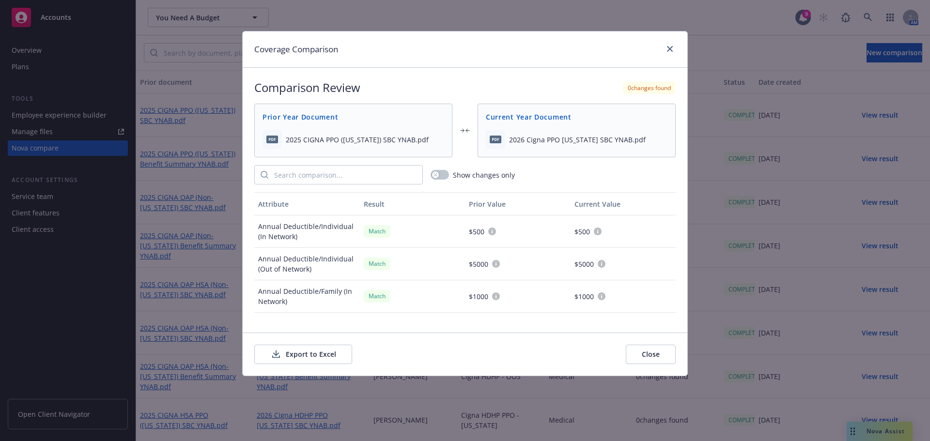
click at [329, 354] on button "Export to Excel" at bounding box center [303, 354] width 98 height 19
click at [672, 50] on icon "close" at bounding box center [670, 49] width 6 height 6
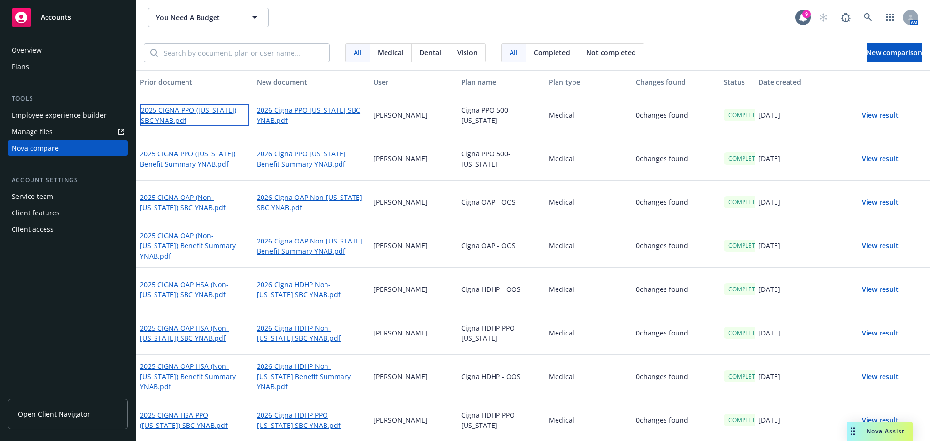
click at [175, 110] on link "2025 CIGNA PPO ([US_STATE]) SBC YNAB.pdf" at bounding box center [194, 115] width 109 height 22
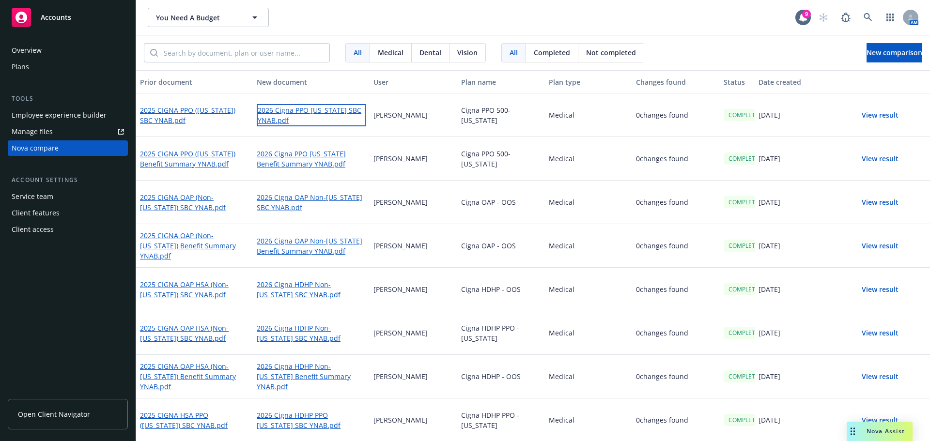
click at [286, 110] on link "2026 Cigna PPO [US_STATE] SBC YNAB.pdf" at bounding box center [311, 115] width 109 height 22
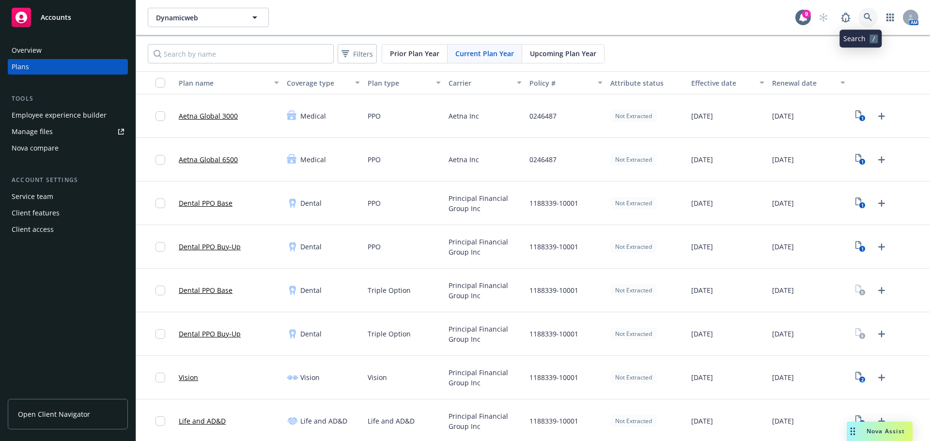
click at [864, 20] on icon at bounding box center [868, 17] width 8 height 8
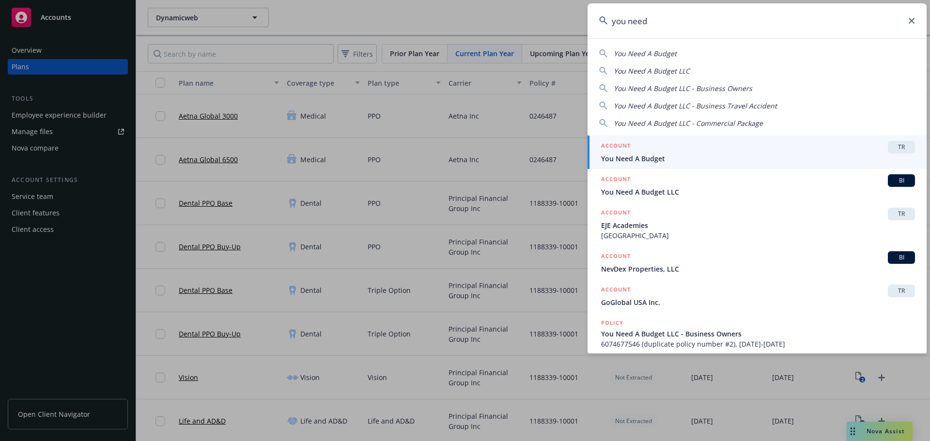
type input "you need"
click at [761, 148] on div "ACCOUNT TR" at bounding box center [758, 147] width 314 height 13
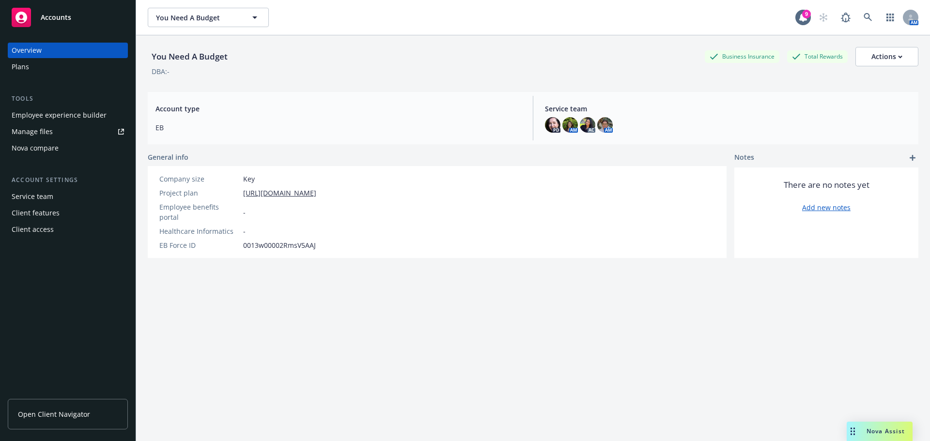
click at [55, 130] on link "Manage files" at bounding box center [68, 132] width 120 height 16
click at [48, 155] on div "Nova compare" at bounding box center [35, 149] width 47 height 16
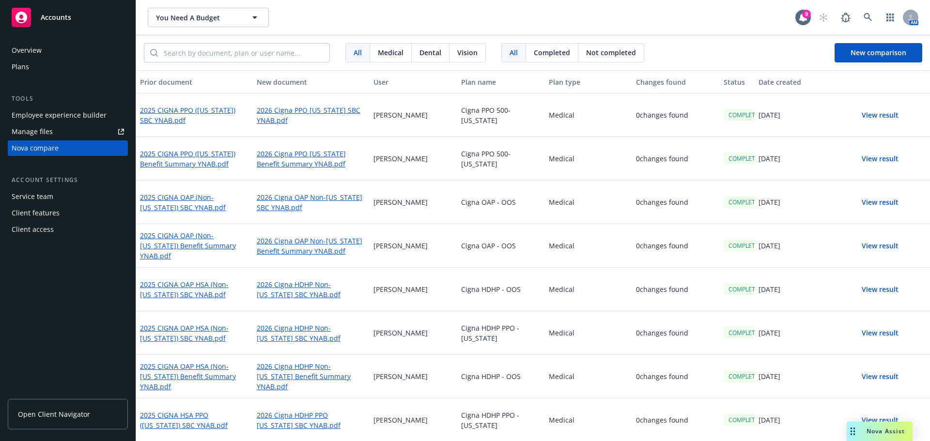
click at [592, 277] on div "Medical" at bounding box center [589, 290] width 88 height 44
click at [880, 49] on span "New comparison" at bounding box center [879, 52] width 56 height 9
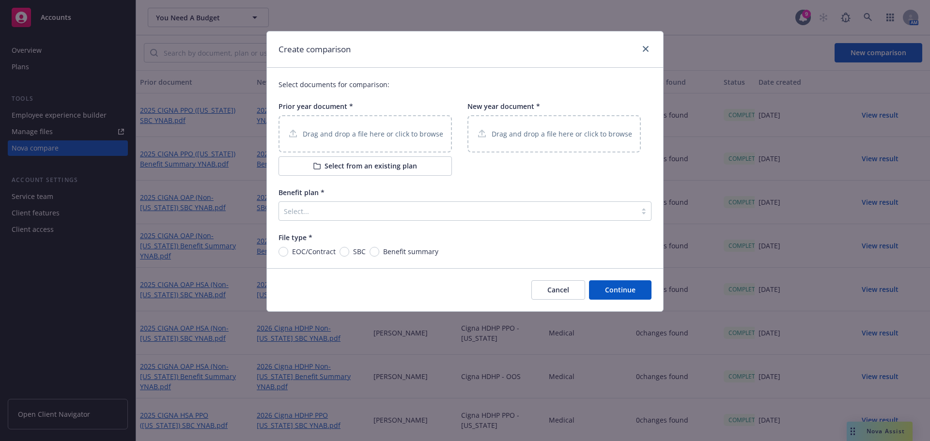
click at [399, 137] on p "Drag and drop a file here or click to browse" at bounding box center [373, 134] width 141 height 10
click at [341, 142] on div "Drag and drop a file here or click to browse" at bounding box center [365, 133] width 173 height 37
drag, startPoint x: 508, startPoint y: 107, endPoint x: 510, endPoint y: 123, distance: 16.1
click at [508, 115] on div "New year document * Drag and drop a file here or click to browse" at bounding box center [554, 126] width 173 height 51
click at [511, 139] on p "Drag and drop a file here or click to browse" at bounding box center [562, 134] width 141 height 10
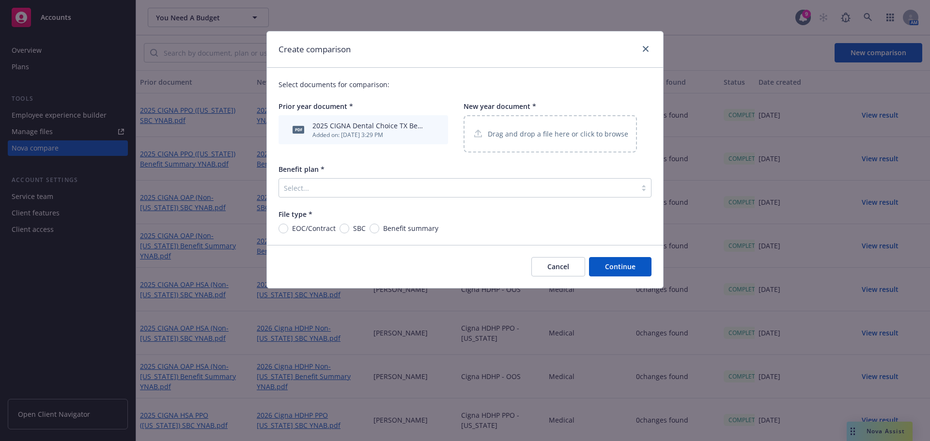
click at [404, 234] on span "Benefit summary" at bounding box center [410, 228] width 55 height 10
click at [379, 234] on input "Benefit summary" at bounding box center [375, 229] width 10 height 10
radio input "true"
click at [416, 182] on div "Select..." at bounding box center [458, 188] width 358 height 16
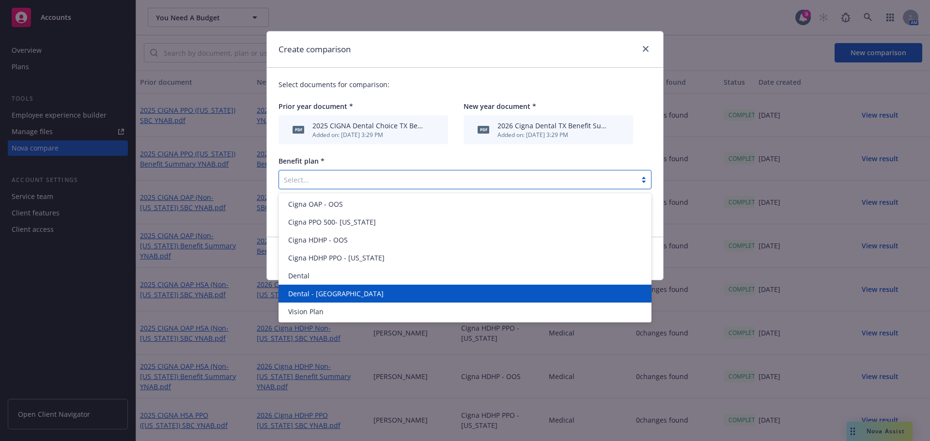
click at [377, 289] on div "Dental - [GEOGRAPHIC_DATA]" at bounding box center [464, 294] width 361 height 10
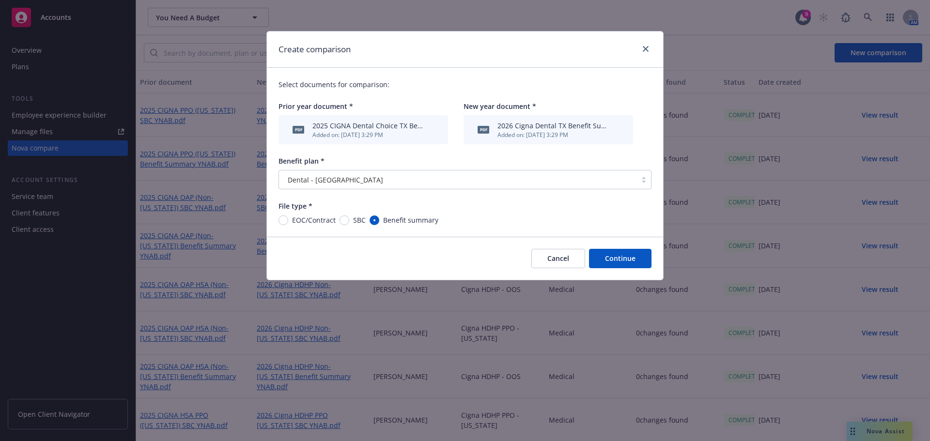
click at [624, 258] on button "Continue" at bounding box center [620, 258] width 63 height 19
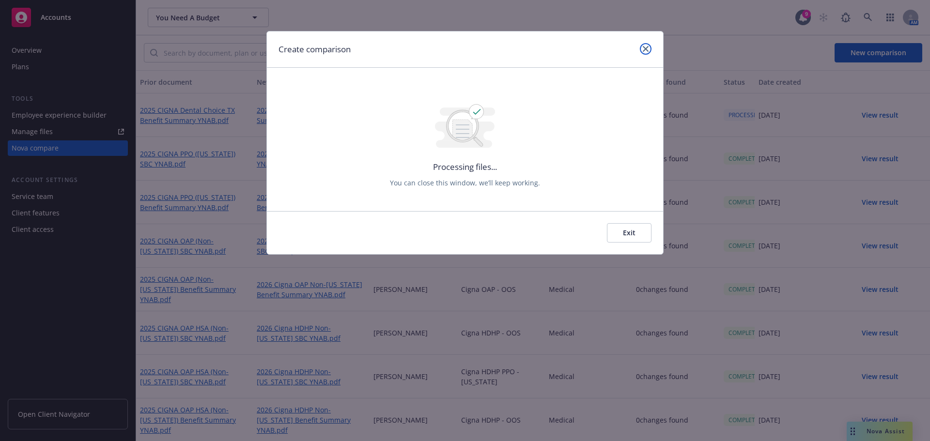
click at [646, 51] on icon "close" at bounding box center [646, 49] width 6 height 6
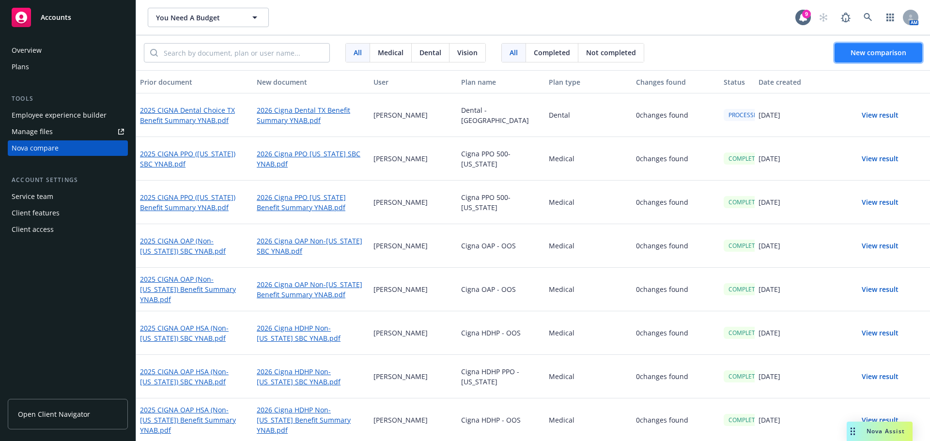
click at [863, 49] on span "New comparison" at bounding box center [879, 52] width 56 height 9
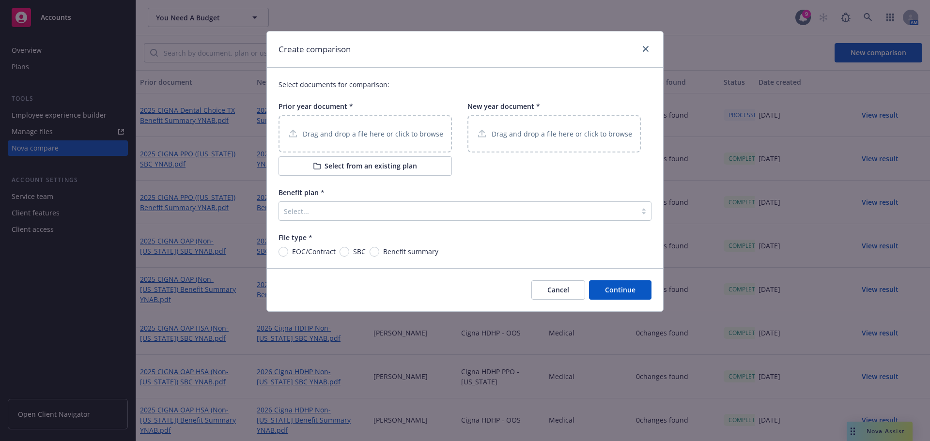
click at [387, 140] on div "Drag and drop a file here or click to browse" at bounding box center [365, 134] width 156 height 12
click at [555, 125] on div "Drag and drop a file here or click to browse" at bounding box center [554, 133] width 173 height 37
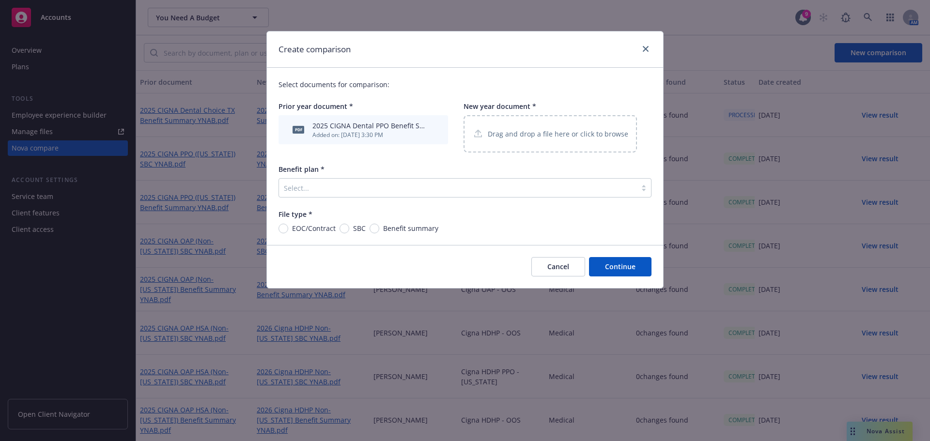
click at [386, 233] on span "Benefit summary" at bounding box center [410, 228] width 55 height 10
click at [379, 233] on input "Benefit summary" at bounding box center [375, 229] width 10 height 10
radio input "true"
click at [416, 192] on div at bounding box center [458, 188] width 348 height 12
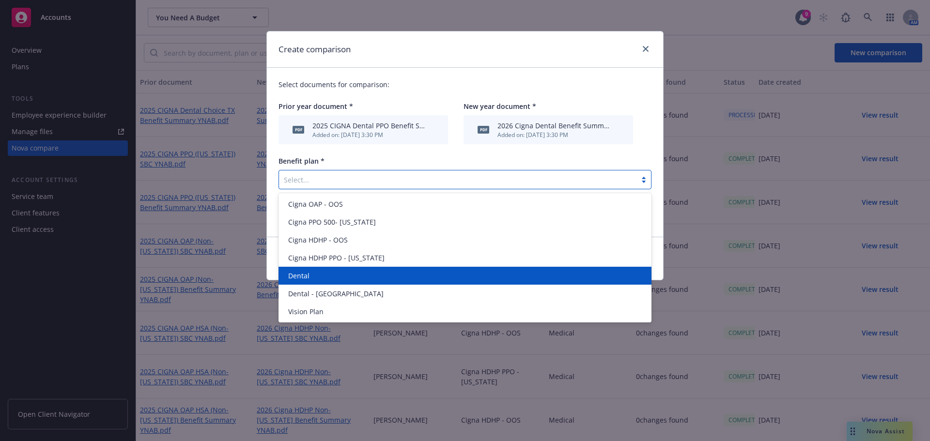
click at [361, 281] on div "Dental" at bounding box center [464, 276] width 361 height 10
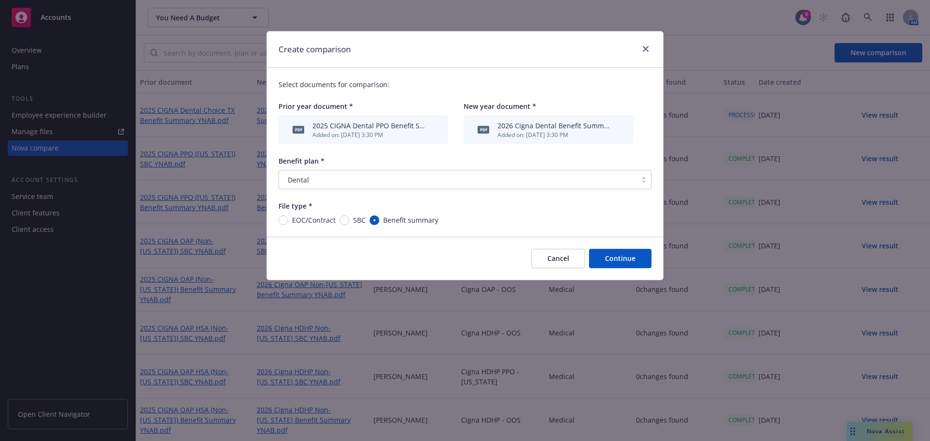
click at [601, 264] on button "Continue" at bounding box center [620, 258] width 63 height 19
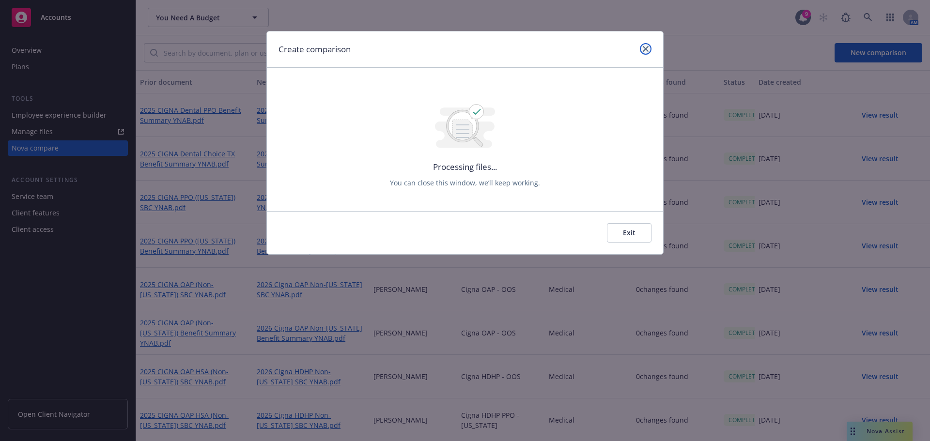
click at [642, 46] on link "close" at bounding box center [646, 49] width 12 height 12
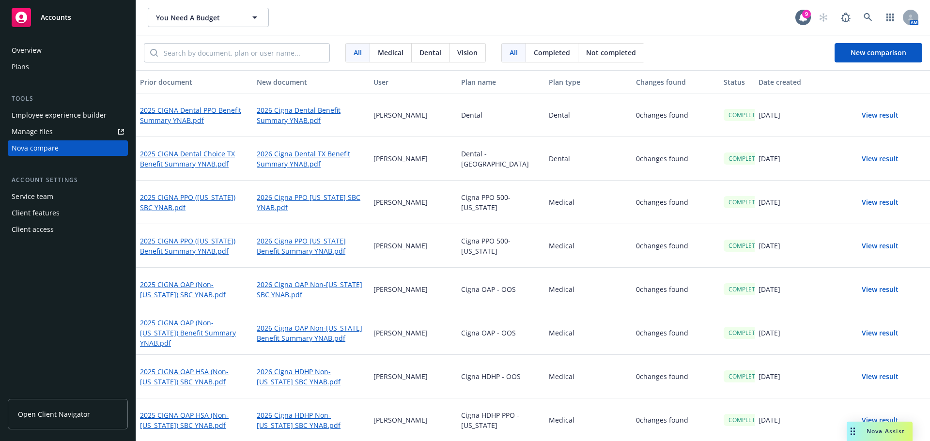
click at [881, 149] on button "View result" at bounding box center [880, 158] width 68 height 19
click at [877, 156] on button "View result" at bounding box center [880, 158] width 68 height 19
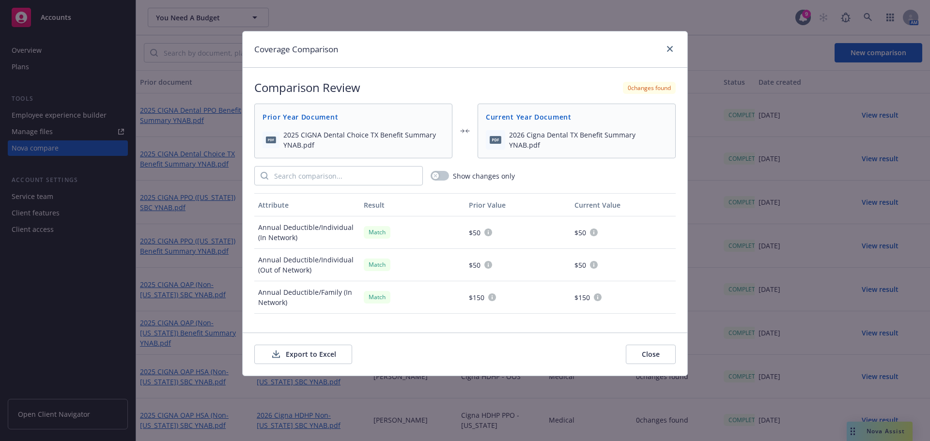
click at [297, 350] on button "Export to Excel" at bounding box center [303, 354] width 98 height 19
click at [671, 45] on link "close" at bounding box center [670, 49] width 12 height 12
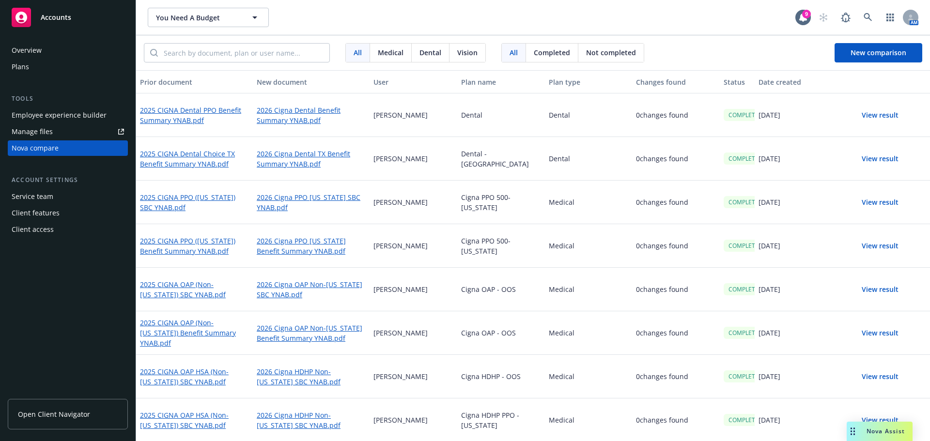
click at [888, 101] on div "View result" at bounding box center [887, 116] width 88 height 44
click at [887, 112] on button "View result" at bounding box center [880, 115] width 68 height 19
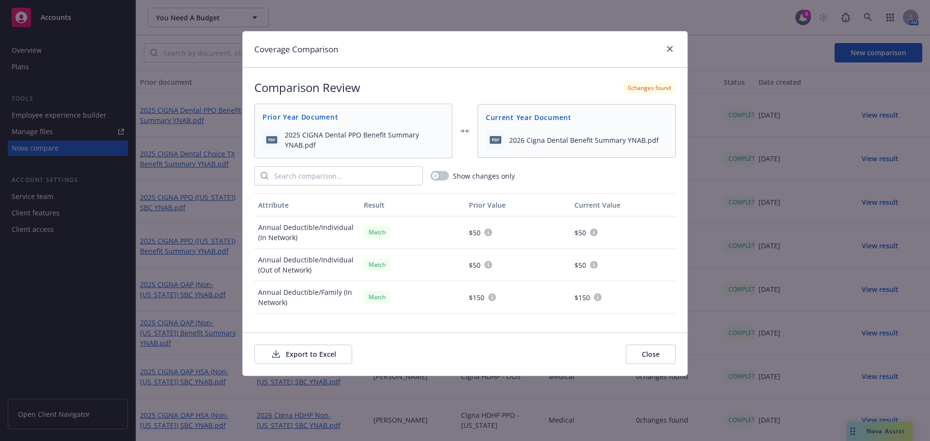
click at [330, 350] on button "Export to Excel" at bounding box center [303, 354] width 98 height 19
click at [670, 47] on icon "close" at bounding box center [670, 49] width 6 height 6
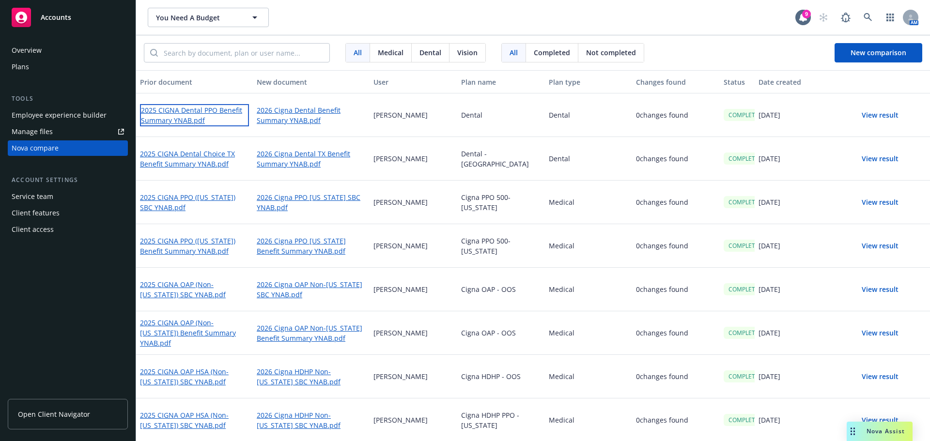
click at [188, 113] on link "2025 CIGNA Dental PPO Benefit Summary YNAB.pdf" at bounding box center [194, 115] width 109 height 22
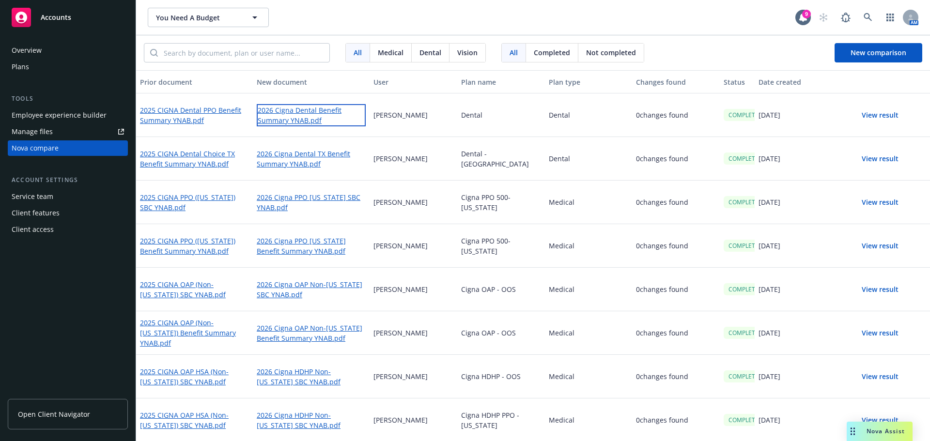
click at [296, 119] on link "2026 Cigna Dental Benefit Summary YNAB.pdf" at bounding box center [311, 115] width 109 height 22
click at [599, 260] on div "Medical" at bounding box center [589, 246] width 88 height 44
click at [849, 40] on div "All Medical Dental Vision All Completed Not completed New comparison" at bounding box center [533, 52] width 794 height 35
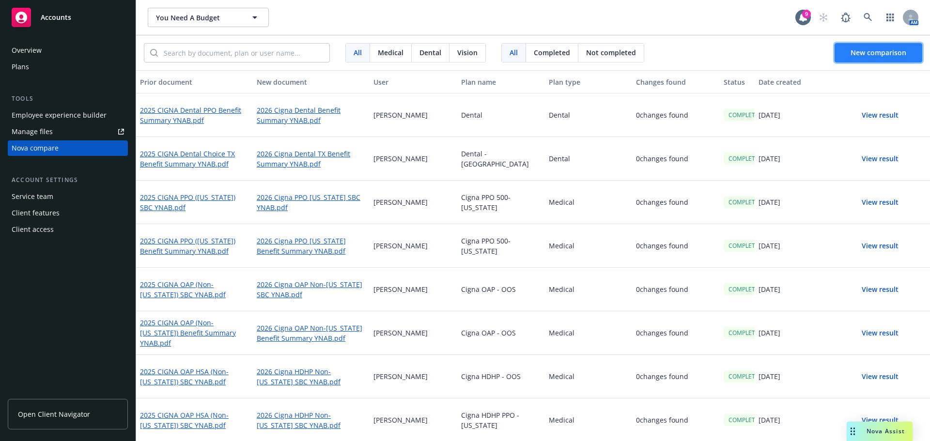
click at [850, 53] on button "New comparison" at bounding box center [879, 52] width 88 height 19
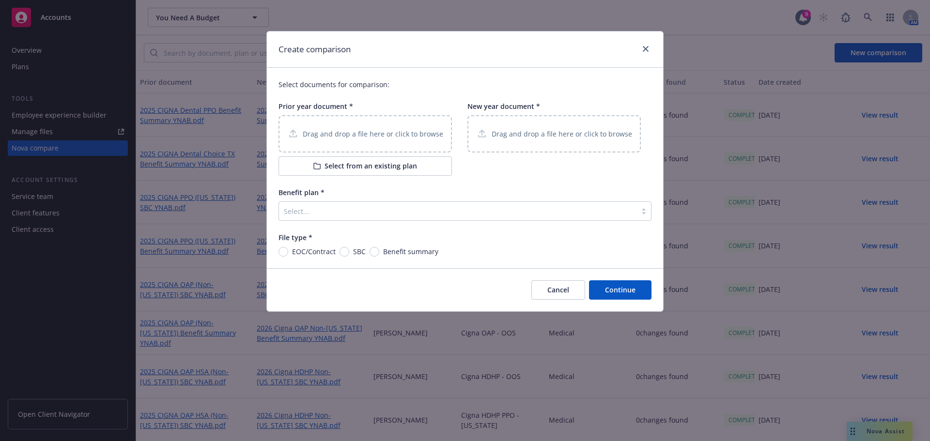
click at [387, 124] on div "Drag and drop a file here or click to browse" at bounding box center [365, 133] width 173 height 37
click at [548, 117] on div "Drag and drop a file here or click to browse" at bounding box center [554, 133] width 173 height 37
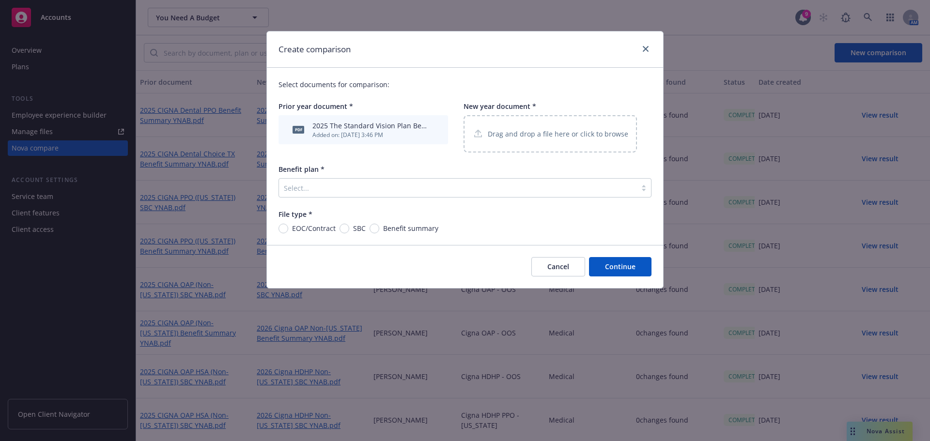
click at [406, 227] on span "Benefit summary" at bounding box center [410, 228] width 55 height 10
click at [379, 227] on input "Benefit summary" at bounding box center [375, 229] width 10 height 10
radio input "true"
click at [425, 189] on div at bounding box center [458, 188] width 348 height 12
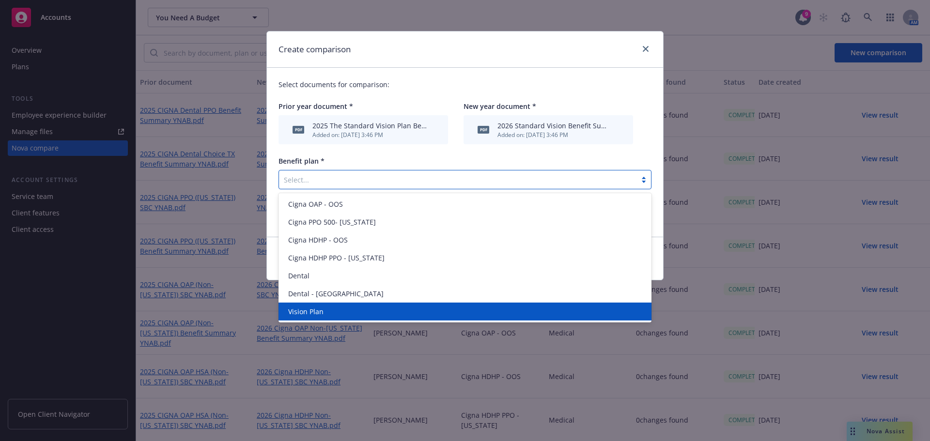
drag, startPoint x: 360, startPoint y: 312, endPoint x: 440, endPoint y: 310, distance: 79.5
click at [361, 312] on div "Vision Plan" at bounding box center [464, 312] width 361 height 10
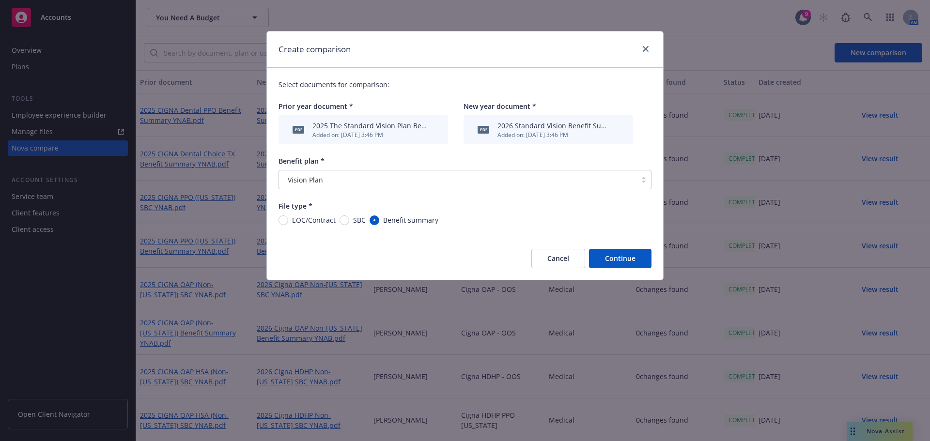
click at [612, 258] on button "Continue" at bounding box center [620, 258] width 63 height 19
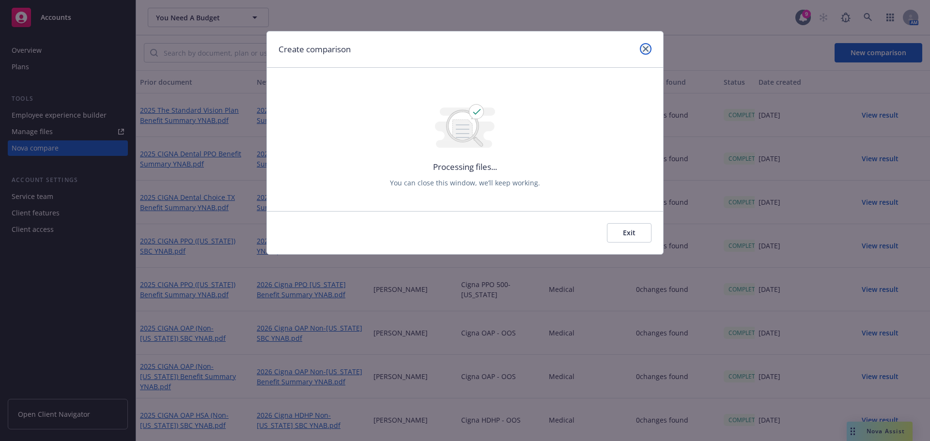
click at [642, 51] on link "close" at bounding box center [646, 49] width 12 height 12
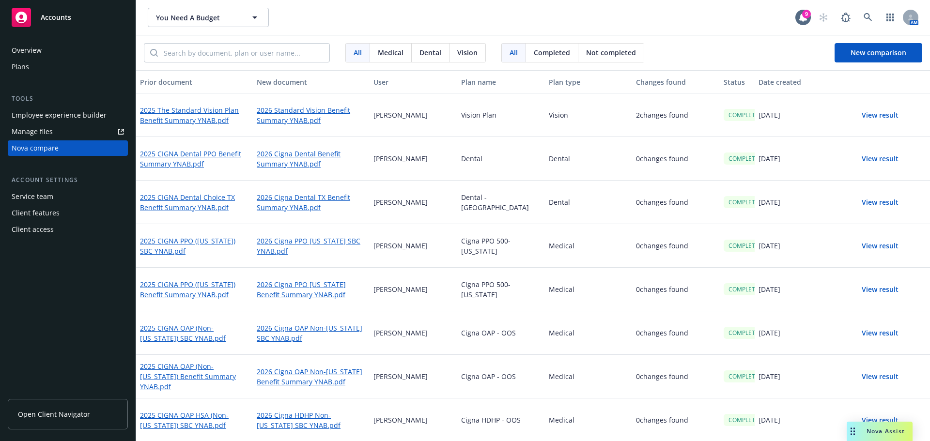
click at [867, 118] on button "View result" at bounding box center [880, 115] width 68 height 19
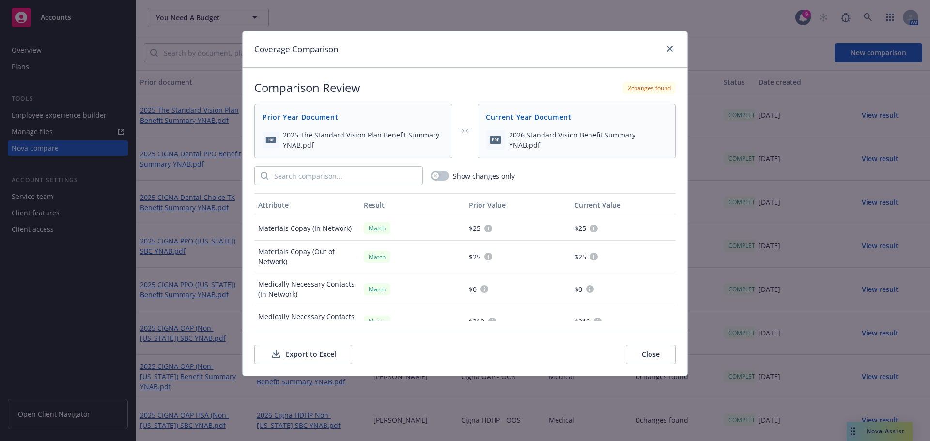
click at [305, 355] on button "Export to Excel" at bounding box center [303, 354] width 98 height 19
click at [674, 54] on div at bounding box center [668, 49] width 16 height 13
click at [671, 51] on icon "close" at bounding box center [670, 49] width 6 height 6
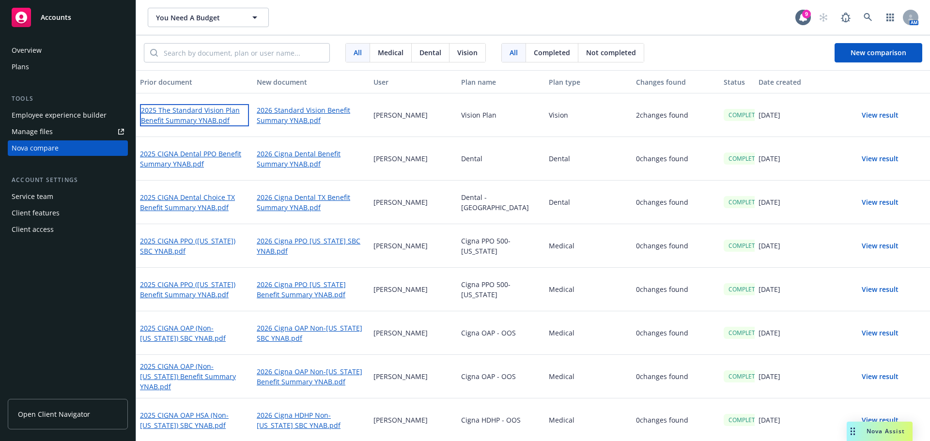
click at [207, 120] on link "2025 The Standard Vision Plan Benefit Summary YNAB.pdf" at bounding box center [194, 115] width 109 height 22
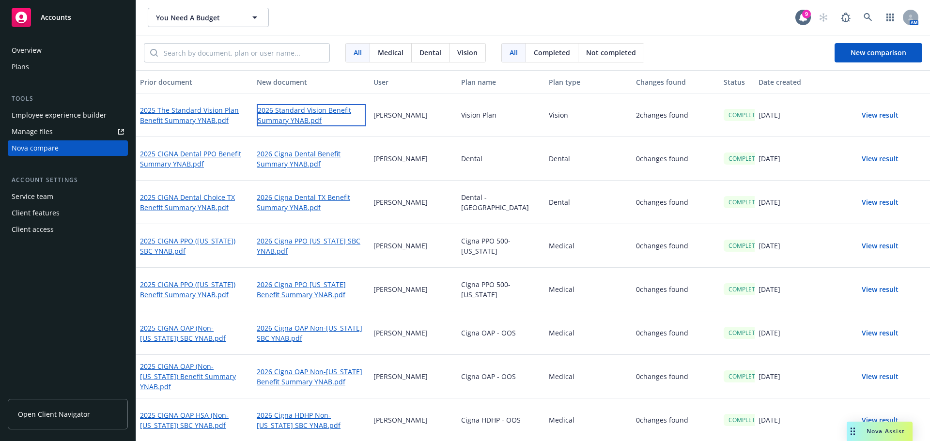
click at [300, 112] on link "2026 Standard Vision Benefit Summary YNAB.pdf" at bounding box center [311, 115] width 109 height 22
drag, startPoint x: 563, startPoint y: 202, endPoint x: 387, endPoint y: 239, distance: 179.8
click at [563, 202] on div "Dental" at bounding box center [589, 203] width 88 height 44
click at [861, 19] on link at bounding box center [868, 17] width 19 height 19
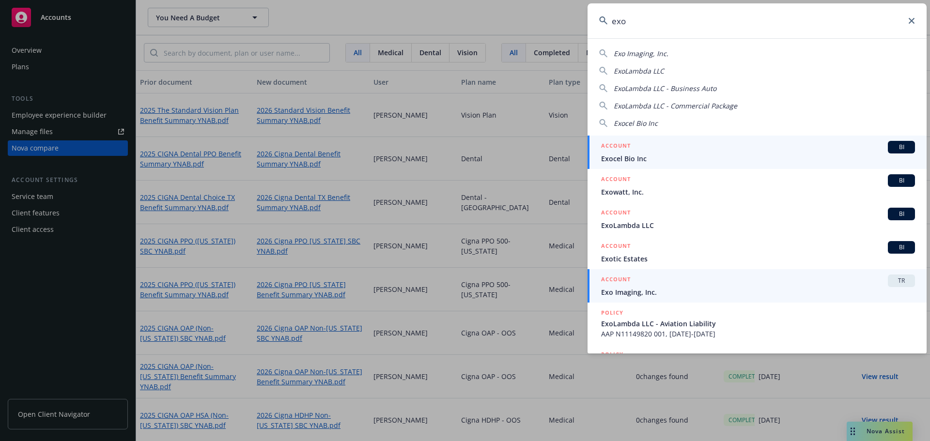
type input "exo"
click at [680, 292] on span "Exo Imaging, Inc." at bounding box center [758, 292] width 314 height 10
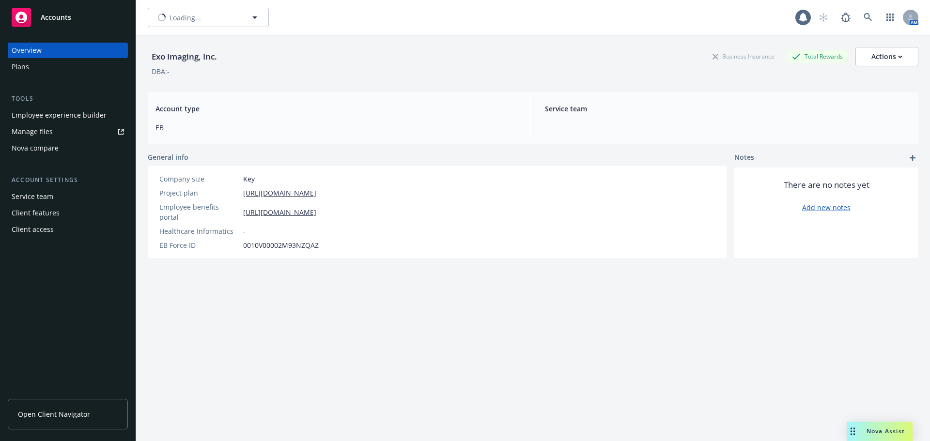
click at [72, 67] on div "Plans" at bounding box center [68, 67] width 112 height 16
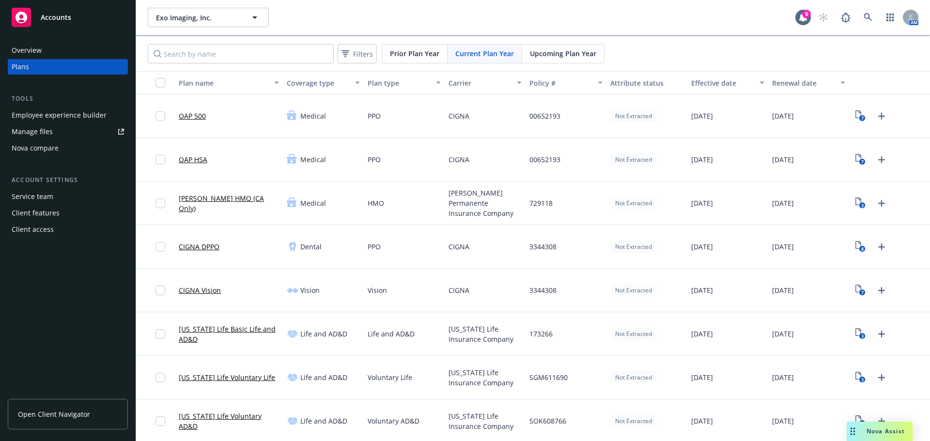
drag, startPoint x: 16, startPoint y: 142, endPoint x: 34, endPoint y: 139, distance: 18.3
click at [16, 142] on div "Nova compare" at bounding box center [35, 149] width 47 height 16
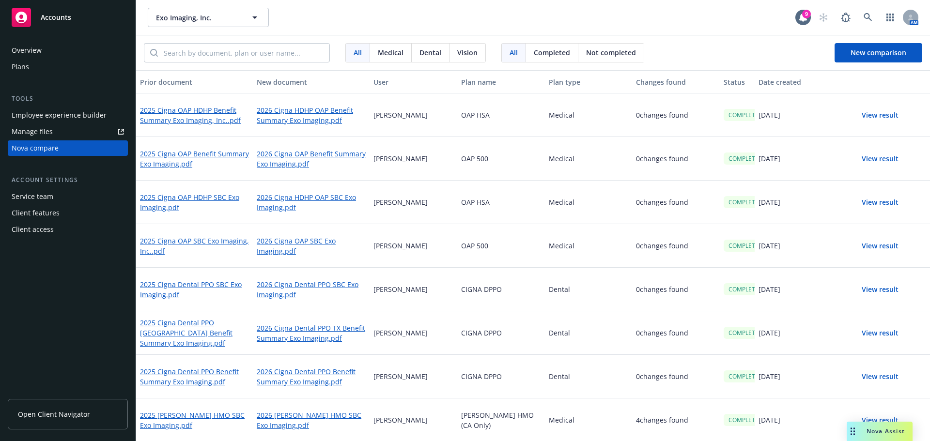
scroll to position [1, 0]
click at [858, 56] on span "New comparison" at bounding box center [879, 52] width 56 height 9
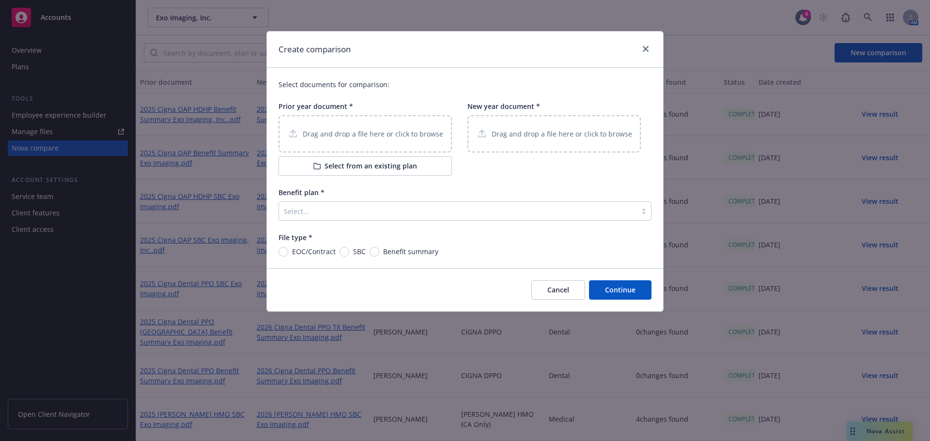
click at [412, 133] on p "Drag and drop a file here or click to browse" at bounding box center [373, 134] width 141 height 10
click at [551, 131] on p "Drag and drop a file here or click to browse" at bounding box center [562, 134] width 141 height 10
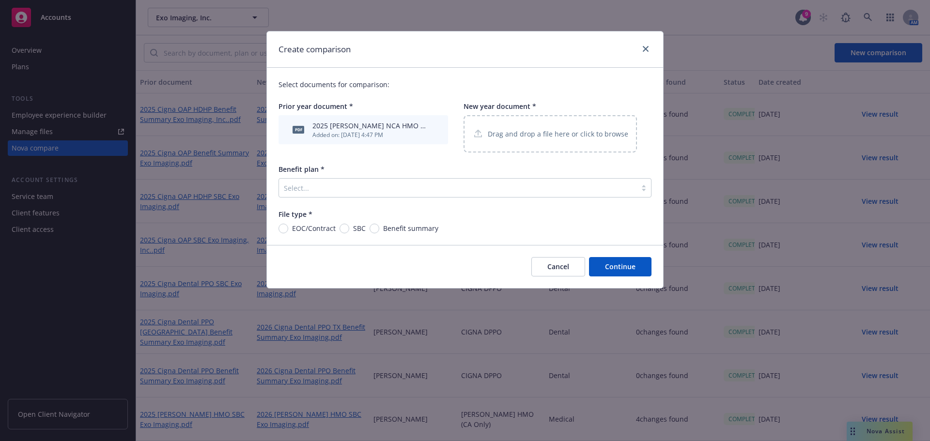
click at [354, 228] on span "SBC" at bounding box center [359, 228] width 13 height 10
click at [349, 228] on input "SBC" at bounding box center [345, 229] width 10 height 10
radio input "true"
click at [418, 184] on div at bounding box center [458, 188] width 348 height 12
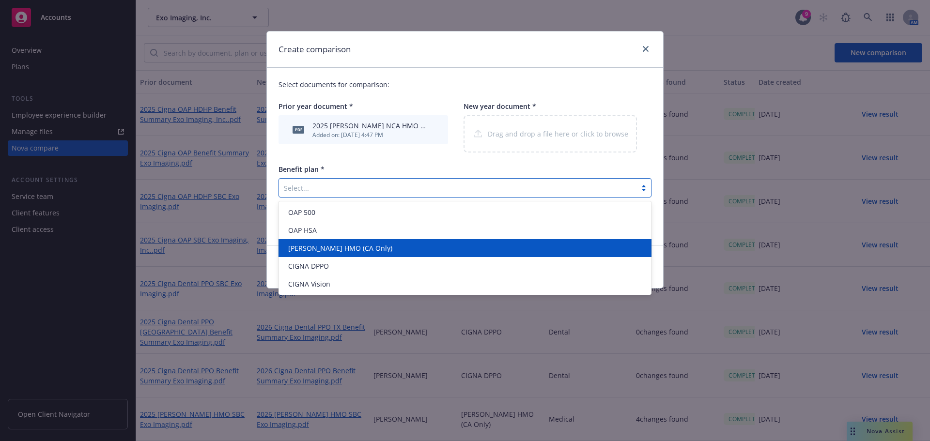
click at [397, 247] on div "[PERSON_NAME] HMO (CA Only)" at bounding box center [464, 248] width 361 height 10
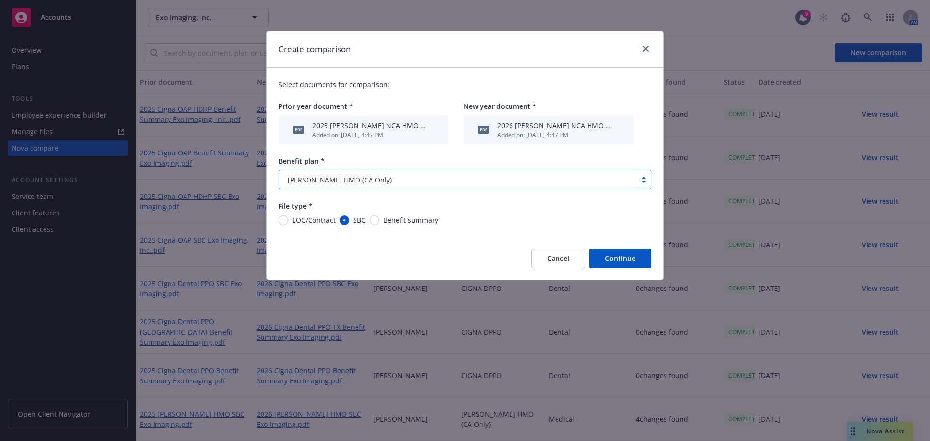
click at [414, 184] on div "[PERSON_NAME] HMO (CA Only)" at bounding box center [458, 180] width 348 height 10
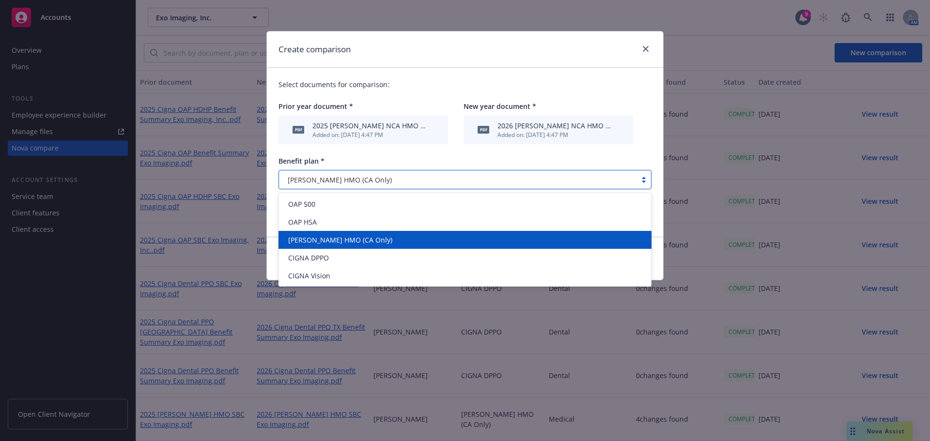
click at [408, 236] on div "[PERSON_NAME] HMO (CA Only)" at bounding box center [464, 240] width 361 height 10
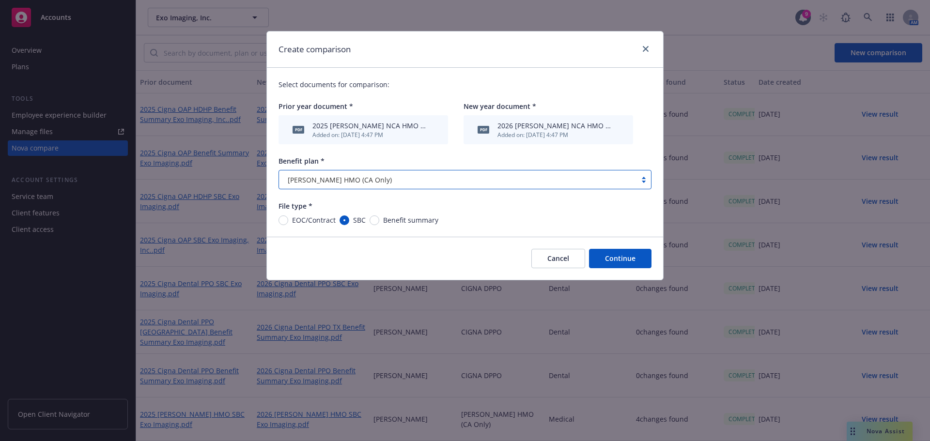
click at [631, 260] on button "Continue" at bounding box center [620, 258] width 63 height 19
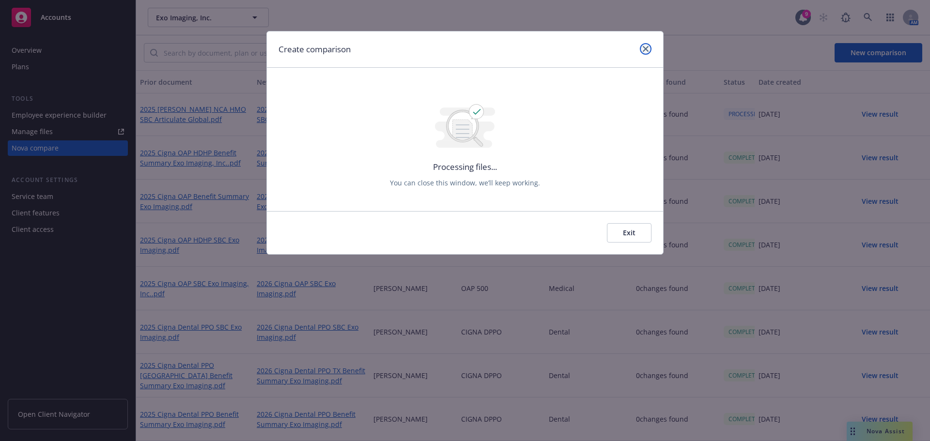
click at [645, 47] on icon "close" at bounding box center [646, 49] width 6 height 6
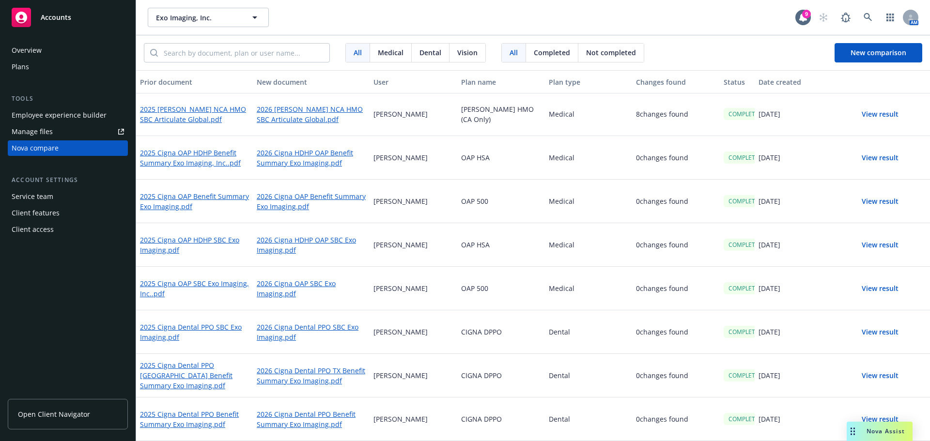
click at [879, 117] on button "View result" at bounding box center [880, 114] width 68 height 19
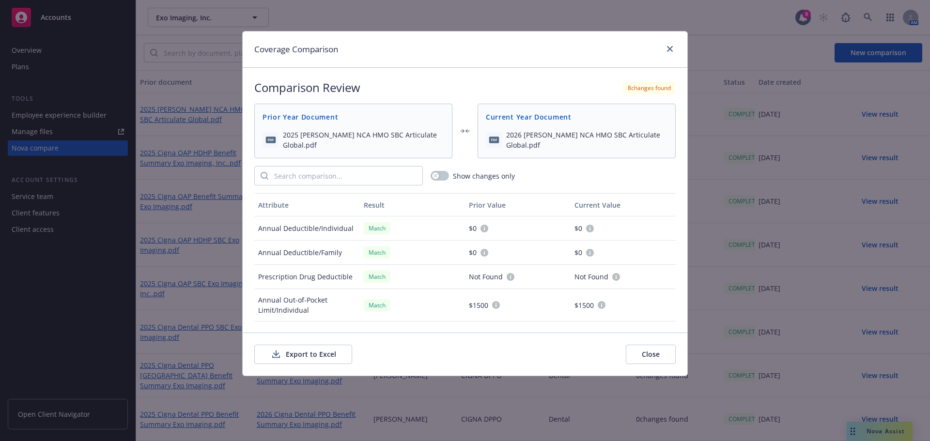
click at [301, 358] on button "Export to Excel" at bounding box center [303, 354] width 98 height 19
click at [671, 52] on link "close" at bounding box center [670, 49] width 12 height 12
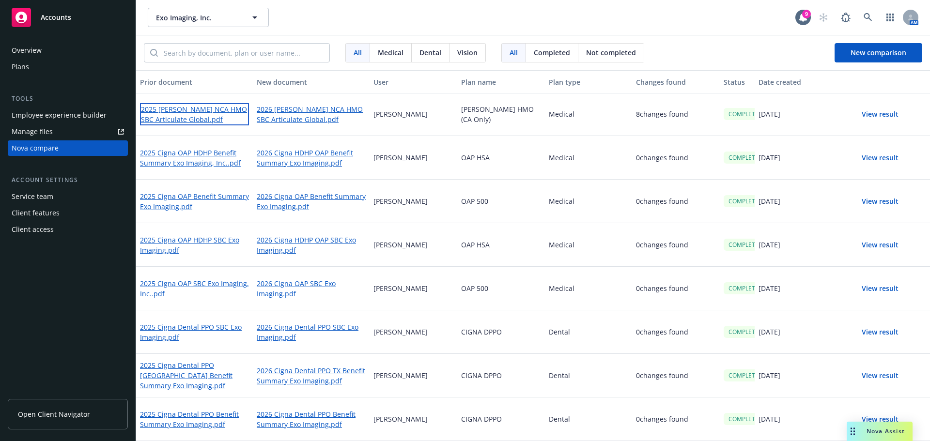
drag, startPoint x: 203, startPoint y: 112, endPoint x: 315, endPoint y: 98, distance: 112.3
click at [203, 112] on link "2025 [PERSON_NAME] NCA HMO SBC Articulate Global.pdf" at bounding box center [194, 114] width 109 height 22
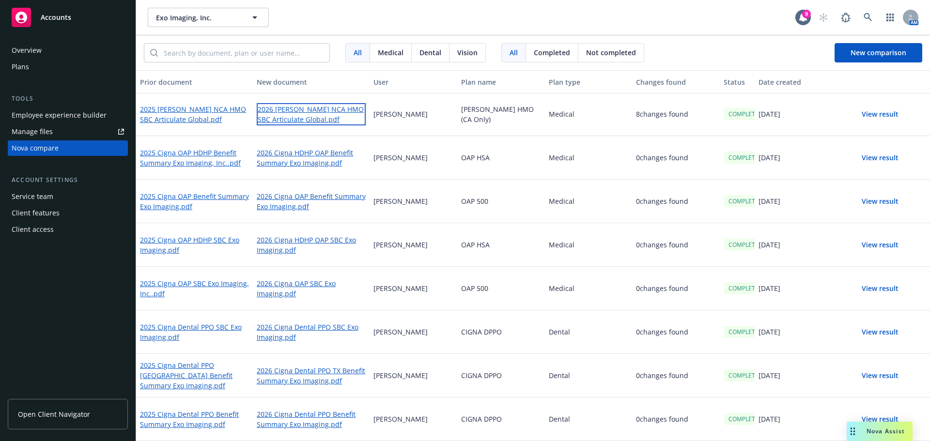
click at [310, 105] on link "2026 [PERSON_NAME] NCA HMO SBC Articulate Global.pdf" at bounding box center [311, 114] width 109 height 22
click at [879, 117] on button "View result" at bounding box center [880, 114] width 68 height 19
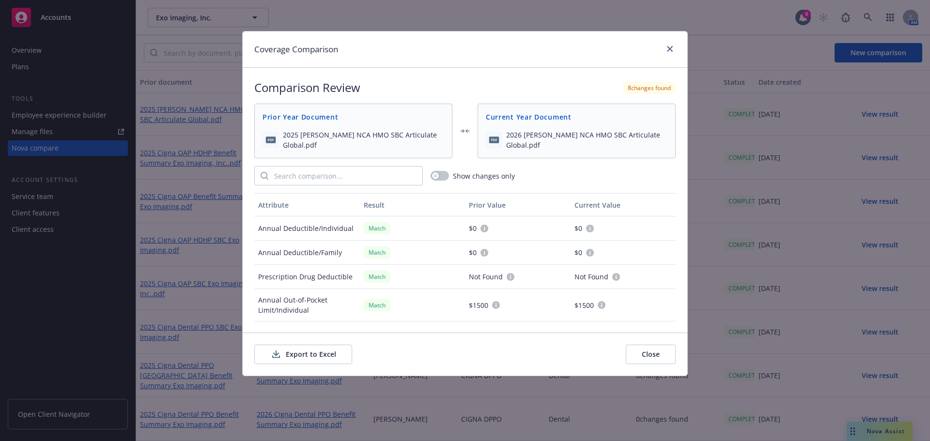
click at [328, 355] on button "Export to Excel" at bounding box center [303, 354] width 98 height 19
click at [673, 50] on link "close" at bounding box center [670, 49] width 12 height 12
